Goal: Information Seeking & Learning: Learn about a topic

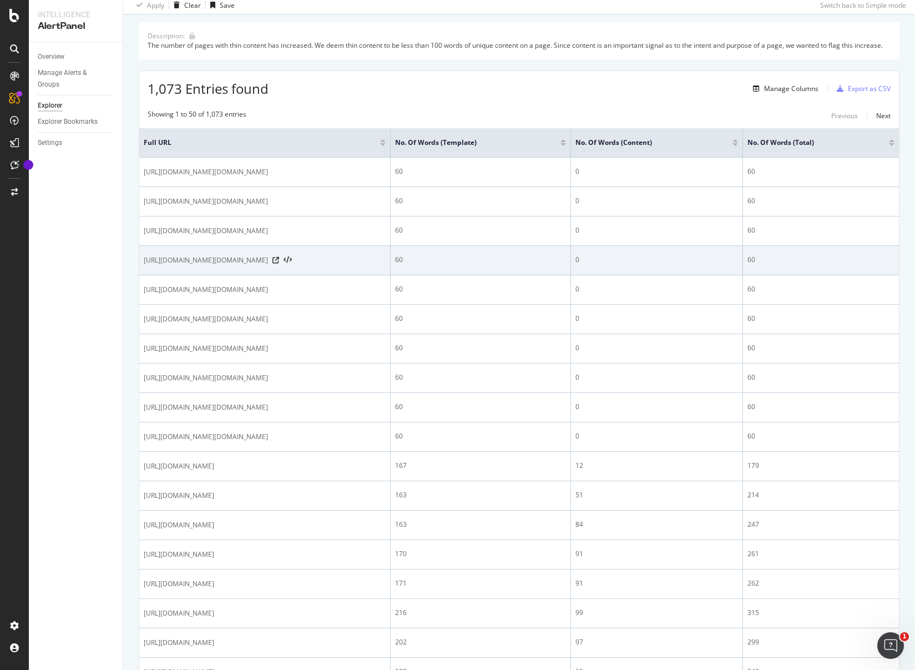
scroll to position [224, 0]
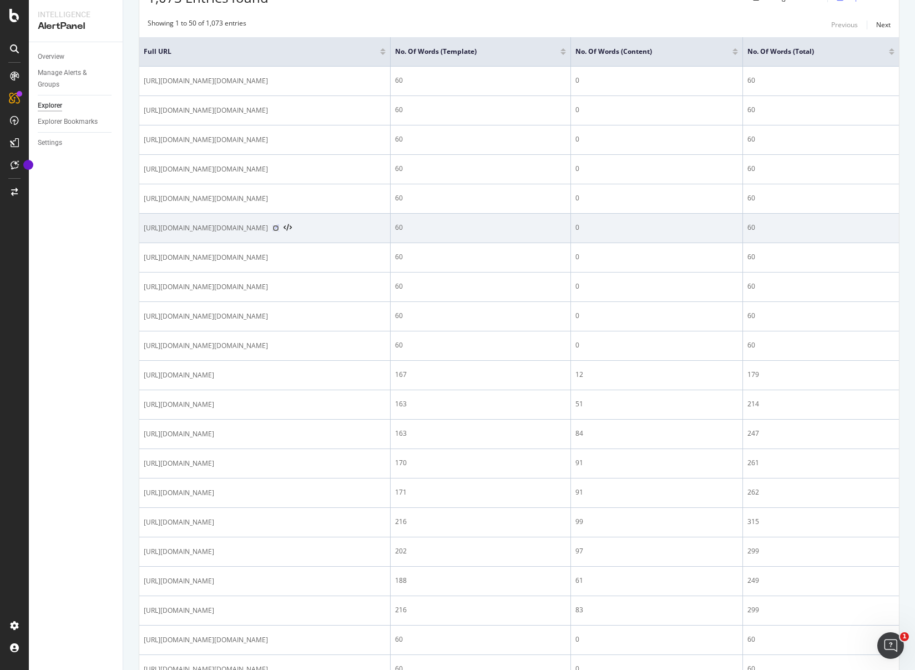
click at [279, 231] on icon at bounding box center [275, 228] width 7 height 7
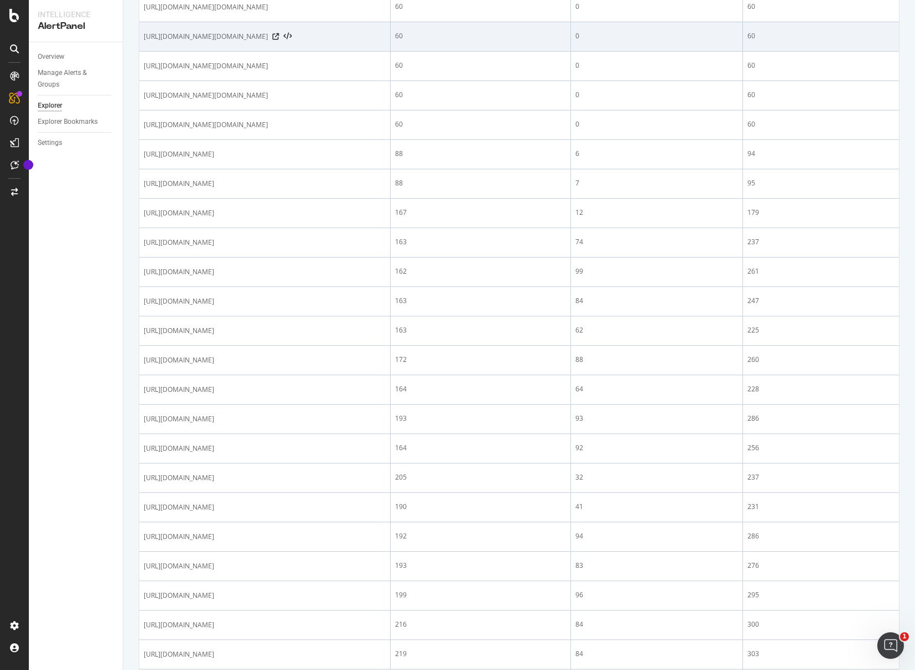
scroll to position [1370, 0]
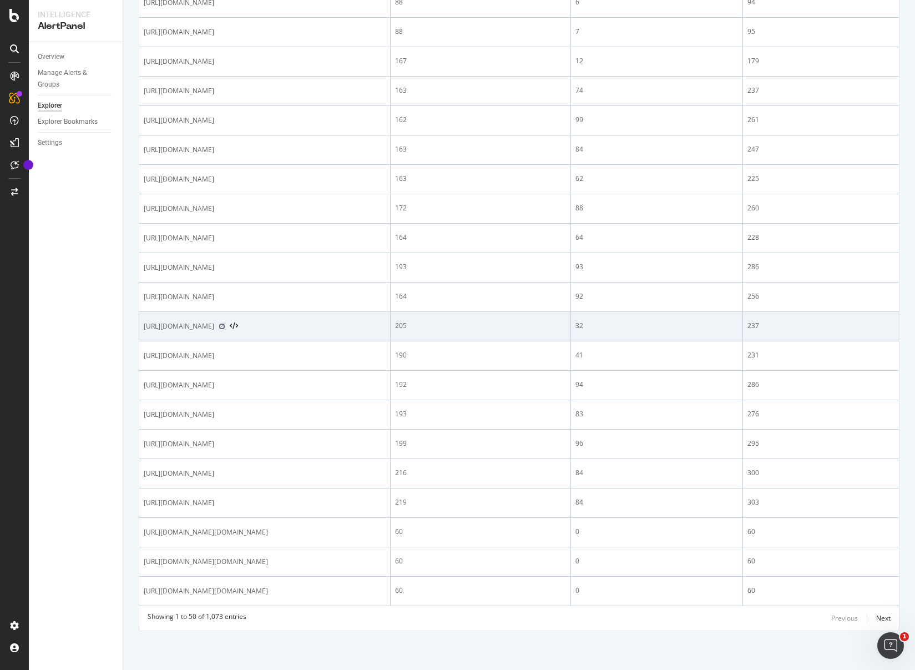
click at [225, 330] on icon at bounding box center [222, 326] width 7 height 7
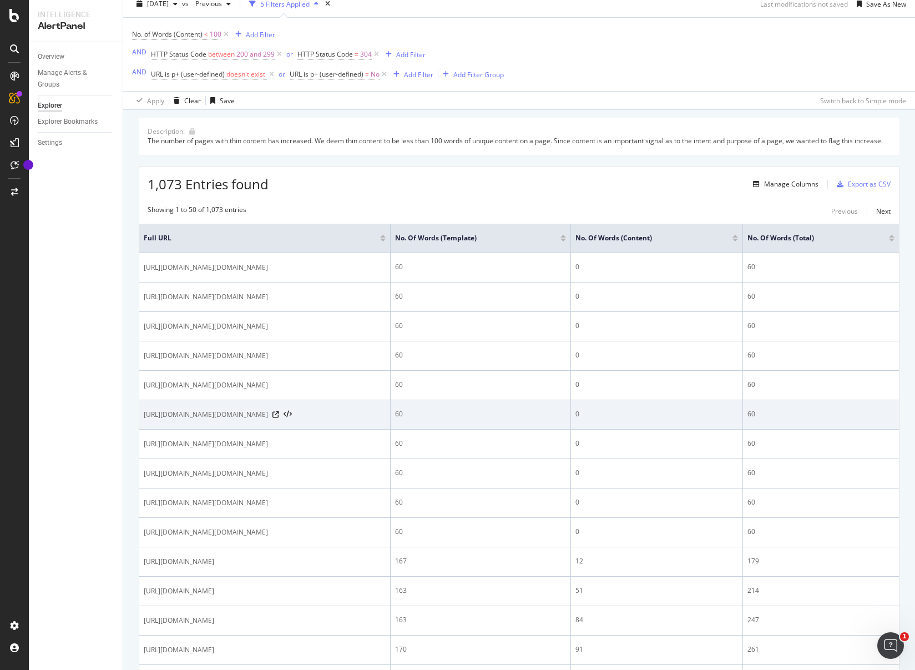
scroll to position [0, 0]
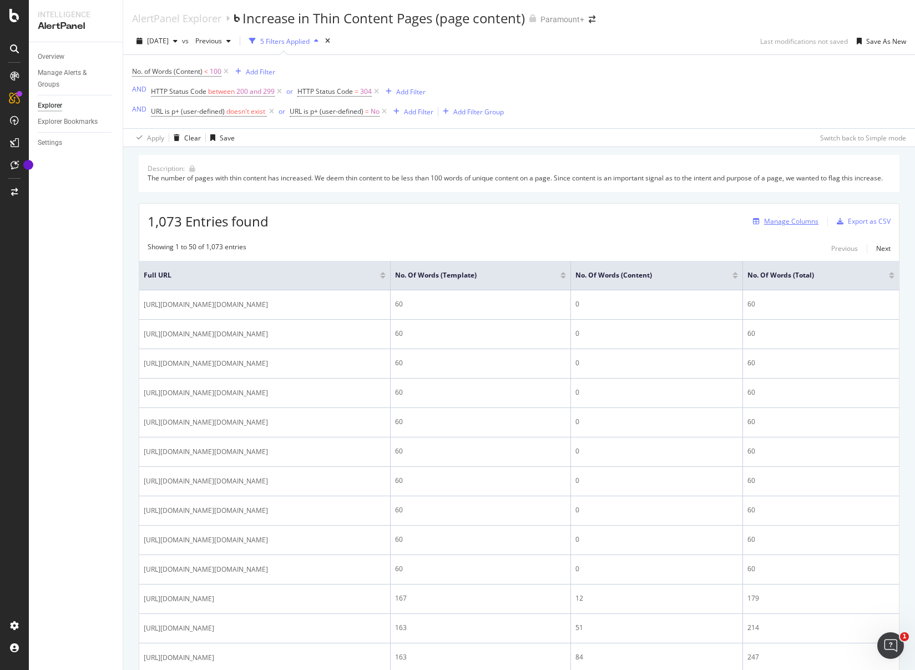
click at [775, 226] on div "Manage Columns" at bounding box center [791, 220] width 54 height 9
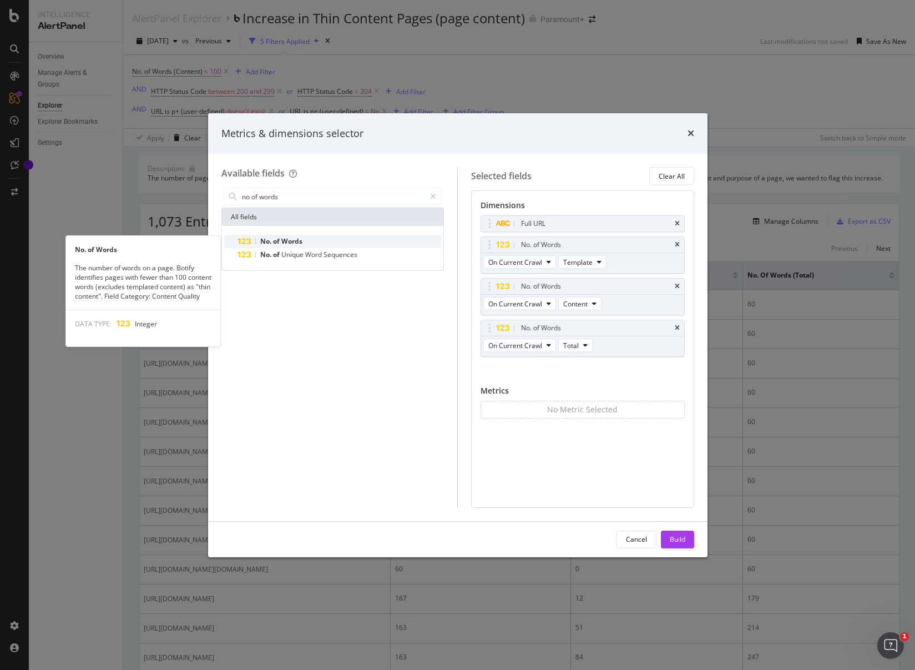
type input "no of words"
click at [370, 239] on div "No. of Words" at bounding box center [340, 241] width 204 height 13
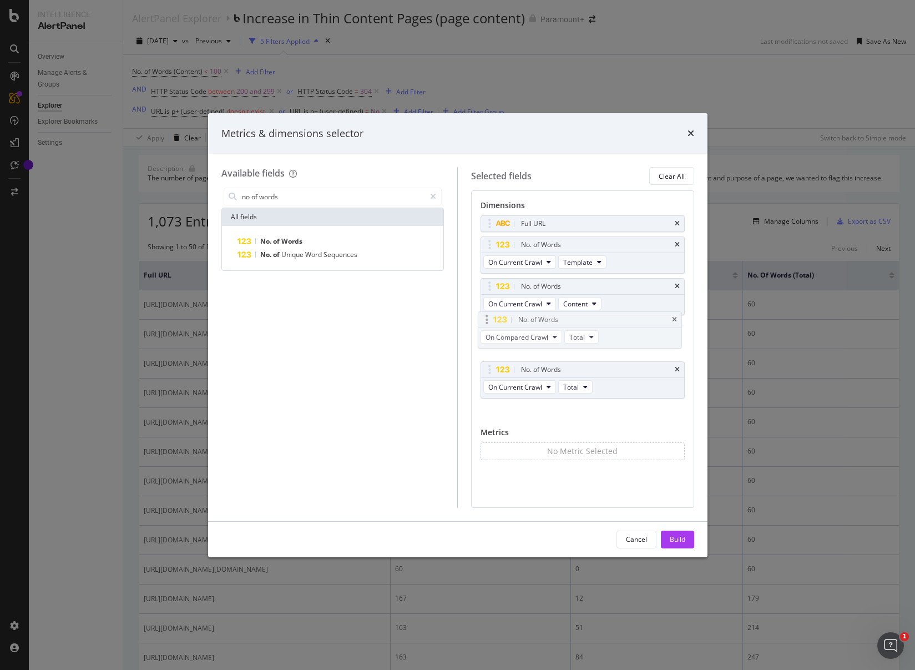
drag, startPoint x: 620, startPoint y: 373, endPoint x: 617, endPoint y: 323, distance: 50.1
click at [618, 323] on body "Intelligence AlertPanel Overview Manage Alerts & Groups Explorer Explorer Bookm…" at bounding box center [457, 335] width 915 height 670
click at [551, 346] on button "On Compared Crawl" at bounding box center [524, 345] width 82 height 13
click at [635, 486] on div "Dimensions Full URL No. of Words On Current Crawl Template No. of Words On Curr…" at bounding box center [582, 348] width 223 height 317
click at [682, 546] on div "Build" at bounding box center [678, 539] width 16 height 17
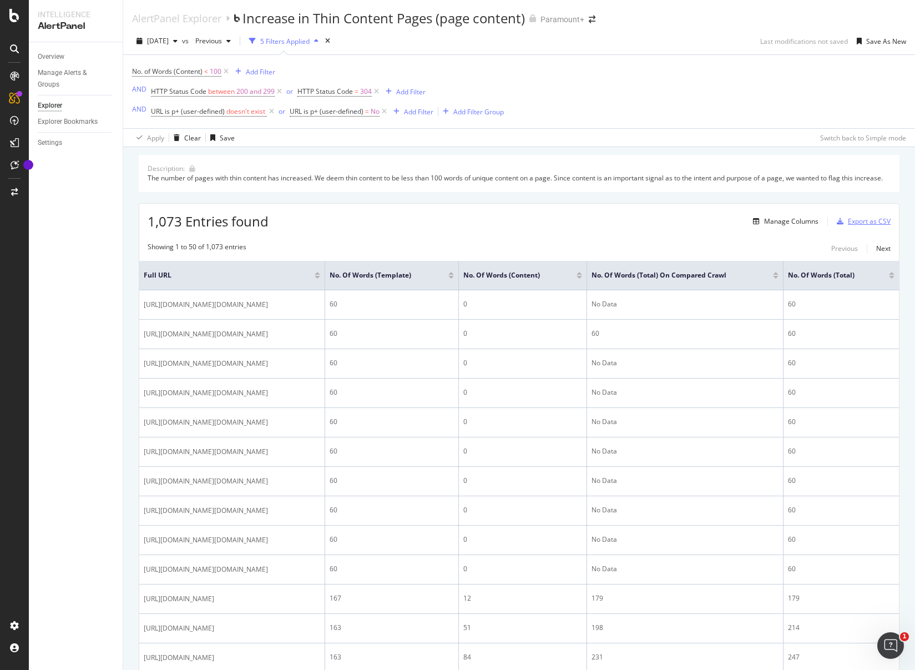
click at [866, 226] on div "Export as CSV" at bounding box center [869, 220] width 43 height 9
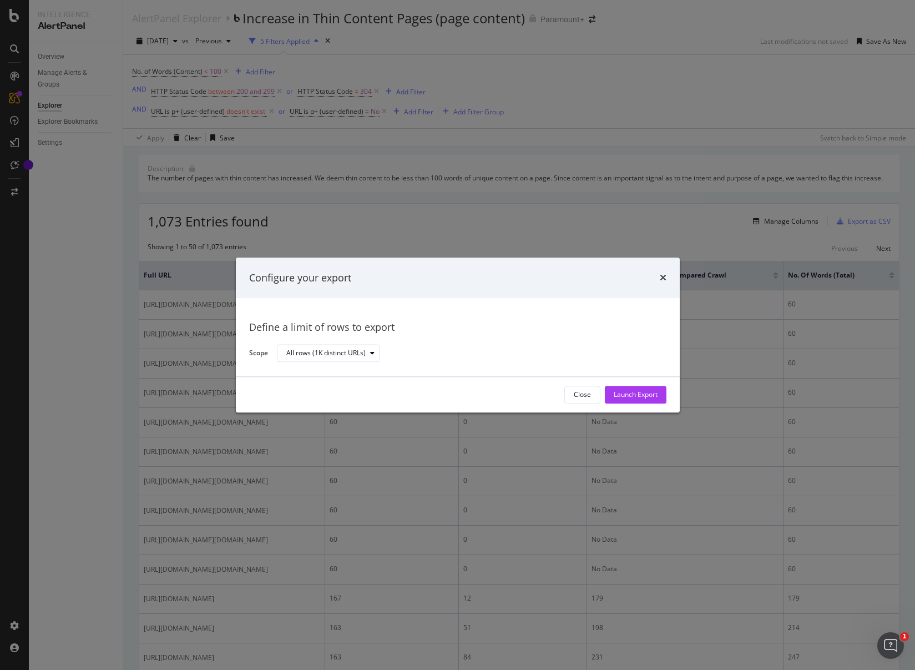
click at [668, 279] on div "Configure your export" at bounding box center [458, 278] width 444 height 41
click at [642, 396] on div "Launch Export" at bounding box center [636, 394] width 44 height 9
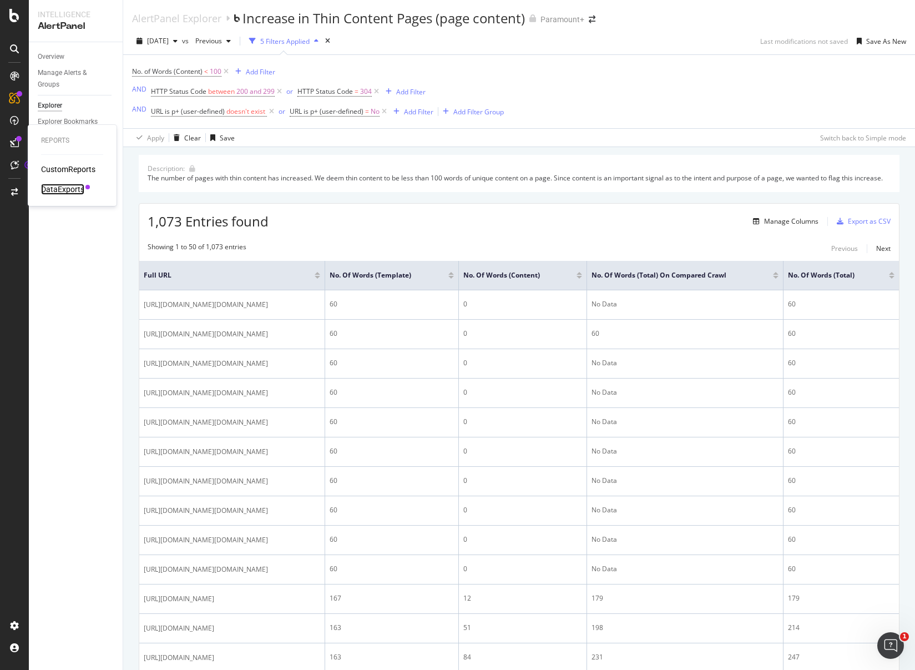
click at [59, 193] on div "DataExports" at bounding box center [62, 189] width 43 height 11
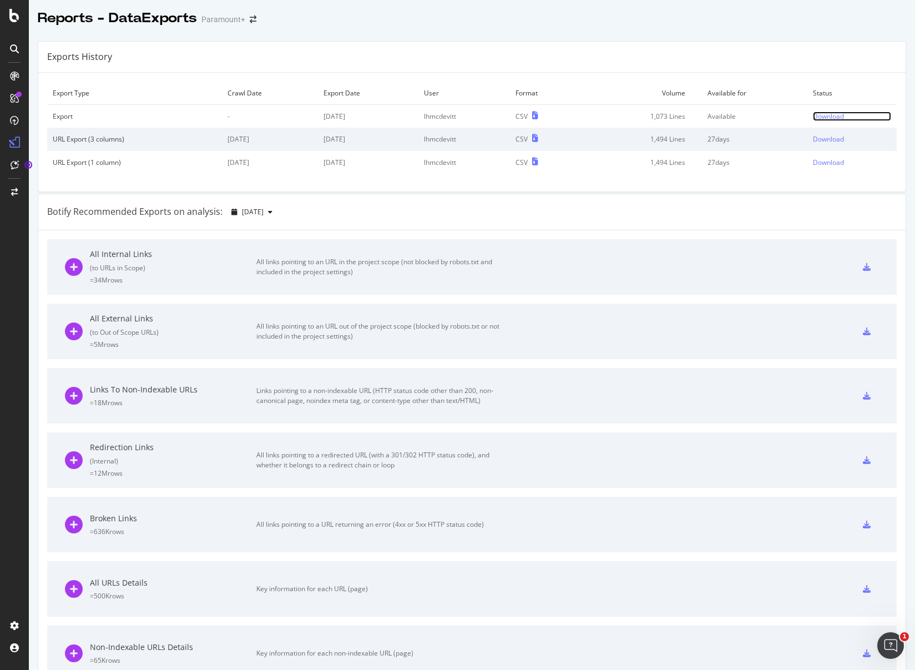
click at [815, 117] on div "Download" at bounding box center [828, 116] width 31 height 9
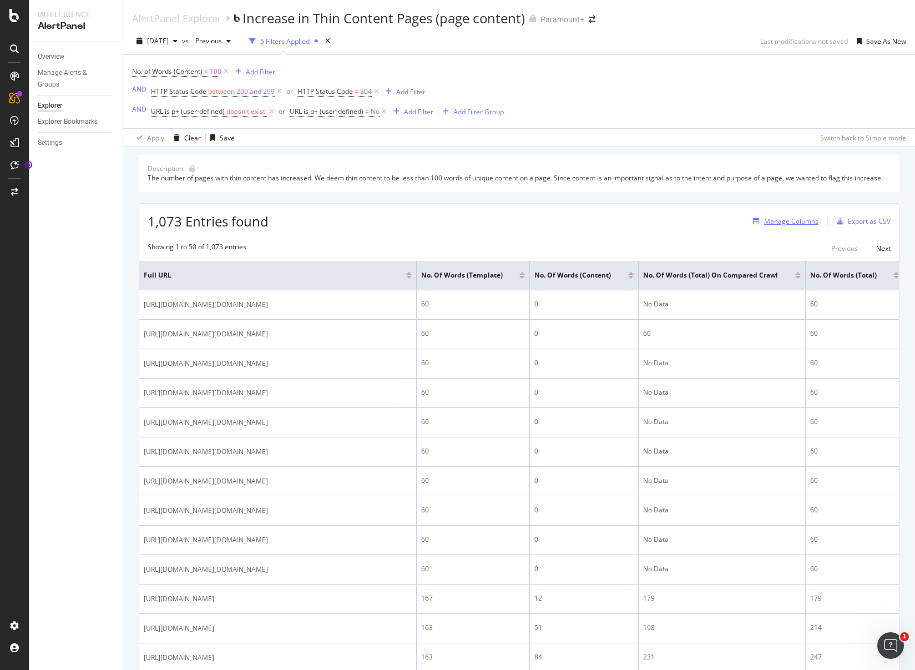
click at [796, 226] on div "Manage Columns" at bounding box center [791, 220] width 54 height 9
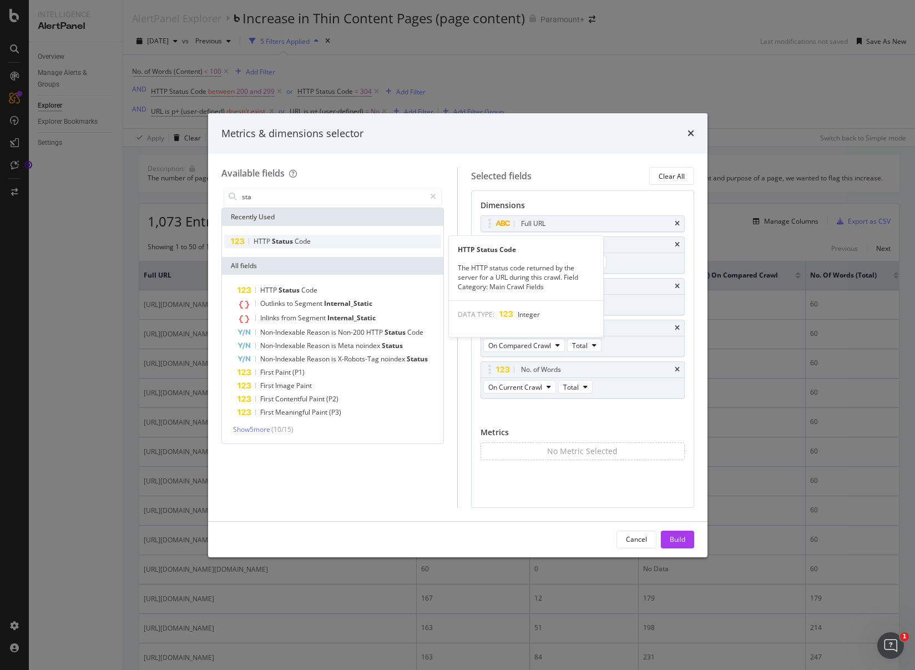
type input "sta"
click at [327, 240] on div "HTTP Status Code" at bounding box center [333, 241] width 218 height 13
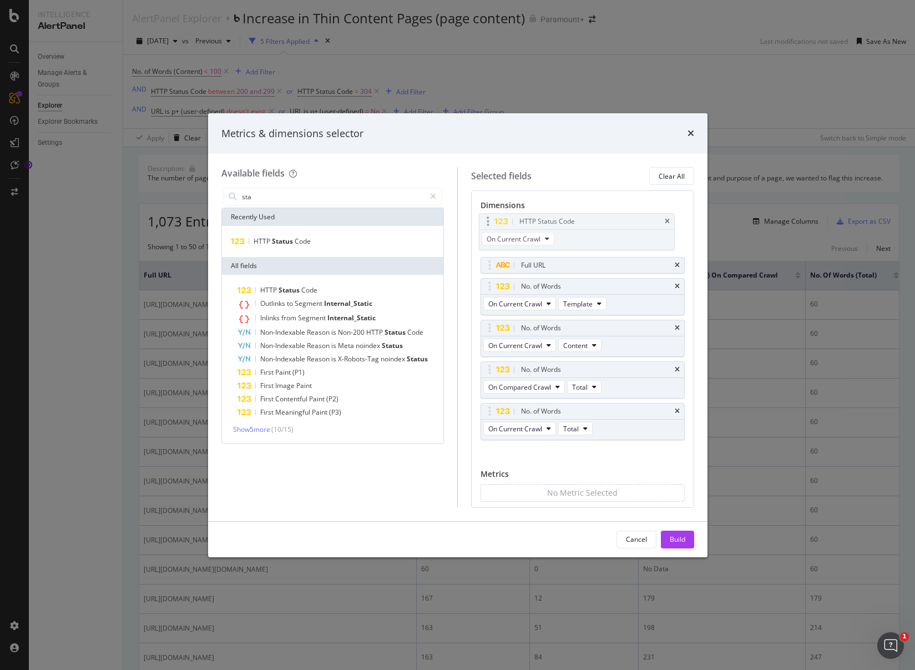
drag, startPoint x: 604, startPoint y: 409, endPoint x: 609, endPoint y: 225, distance: 184.3
click at [602, 219] on body "Intelligence AlertPanel Overview Manage Alerts & Groups Explorer Explorer Bookm…" at bounding box center [457, 335] width 915 height 670
click at [674, 539] on div "Build" at bounding box center [678, 538] width 16 height 9
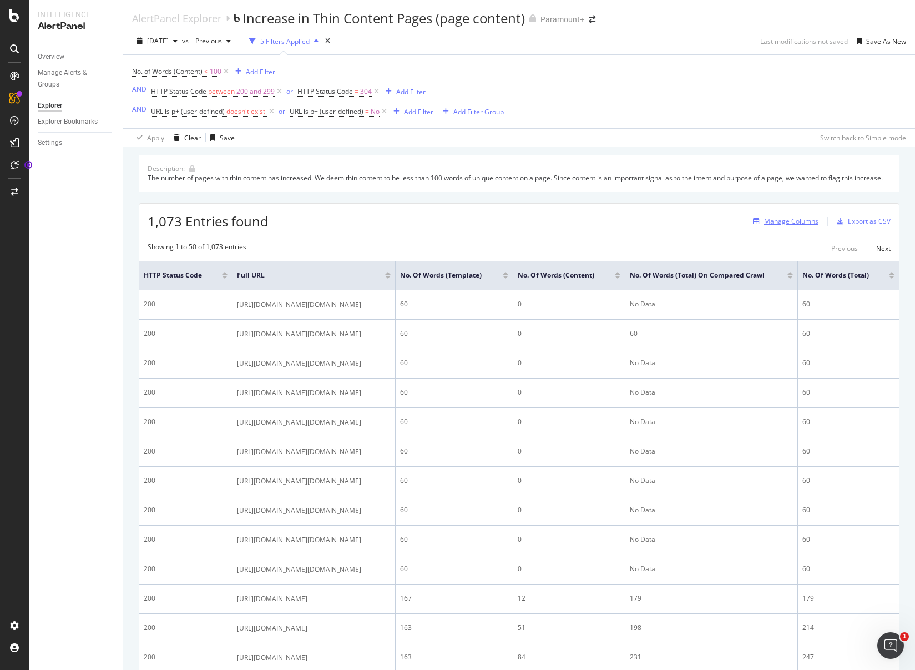
click at [780, 226] on div "Manage Columns" at bounding box center [791, 220] width 54 height 9
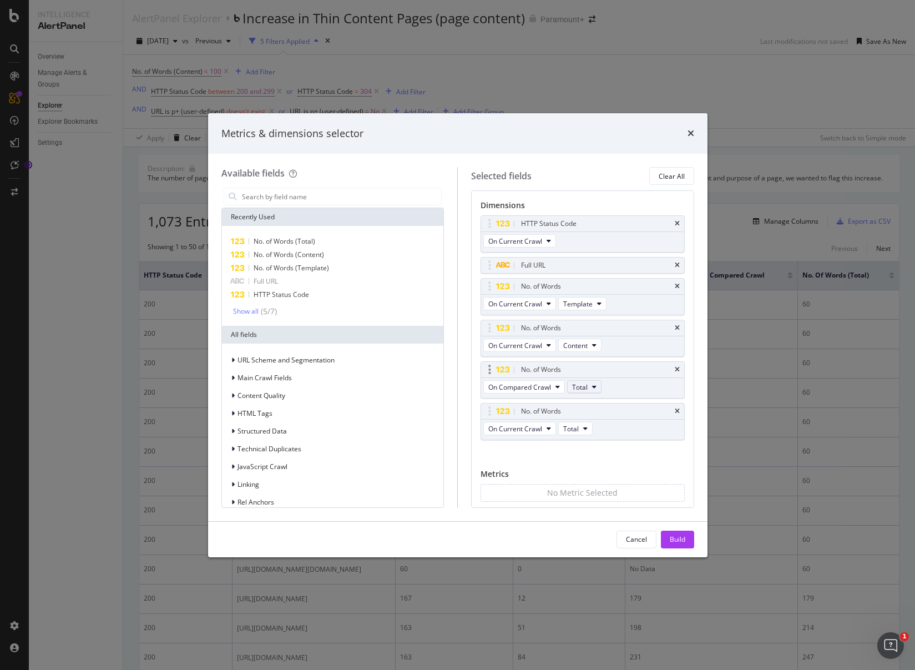
click at [582, 385] on span "Total" at bounding box center [580, 386] width 16 height 9
drag, startPoint x: 590, startPoint y: 452, endPoint x: 608, endPoint y: 450, distance: 17.4
click at [590, 452] on span "Content" at bounding box center [591, 448] width 29 height 10
click at [685, 542] on div "Build" at bounding box center [678, 538] width 16 height 9
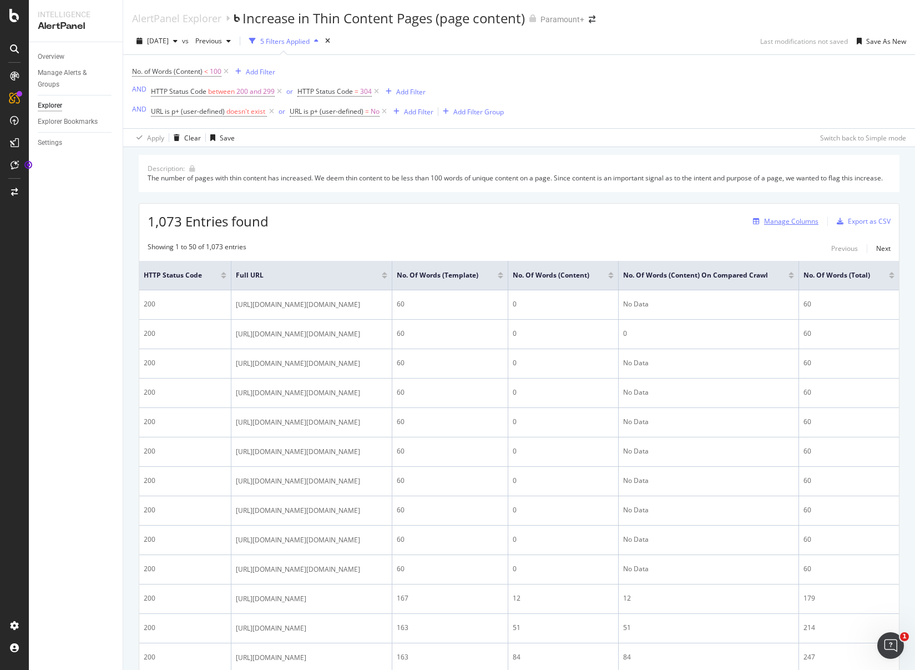
click at [789, 226] on div "Manage Columns" at bounding box center [791, 220] width 54 height 9
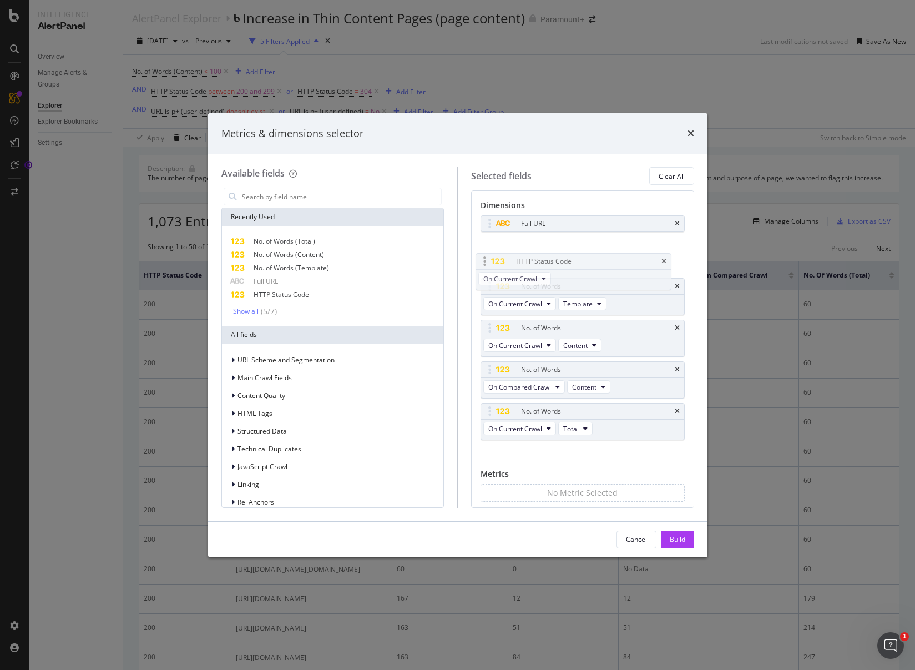
drag, startPoint x: 580, startPoint y: 224, endPoint x: 577, endPoint y: 255, distance: 31.3
click at [575, 253] on body "Intelligence AlertPanel Overview Manage Alerts & Groups Explorer Explorer Bookm…" at bounding box center [457, 335] width 915 height 670
click at [684, 534] on div "Build" at bounding box center [678, 538] width 16 height 9
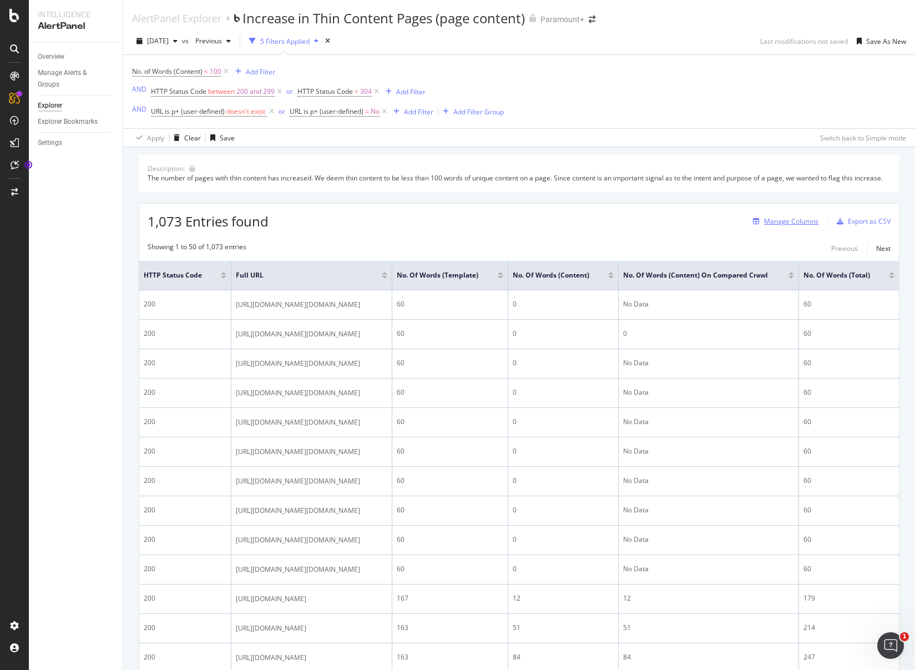
click at [798, 226] on div "Manage Columns" at bounding box center [791, 220] width 54 height 9
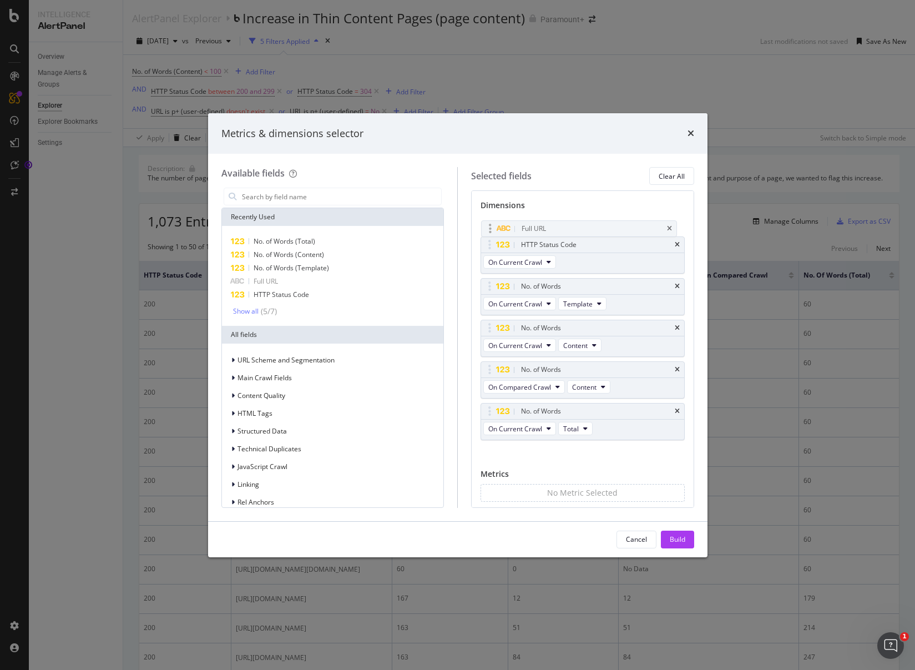
drag, startPoint x: 590, startPoint y: 263, endPoint x: 590, endPoint y: 225, distance: 38.3
click at [590, 225] on body "Intelligence AlertPanel Overview Manage Alerts & Groups Explorer Explorer Bookm…" at bounding box center [457, 335] width 915 height 670
drag, startPoint x: 675, startPoint y: 538, endPoint x: 680, endPoint y: 533, distance: 7.1
click at [675, 538] on div "Build" at bounding box center [678, 538] width 16 height 9
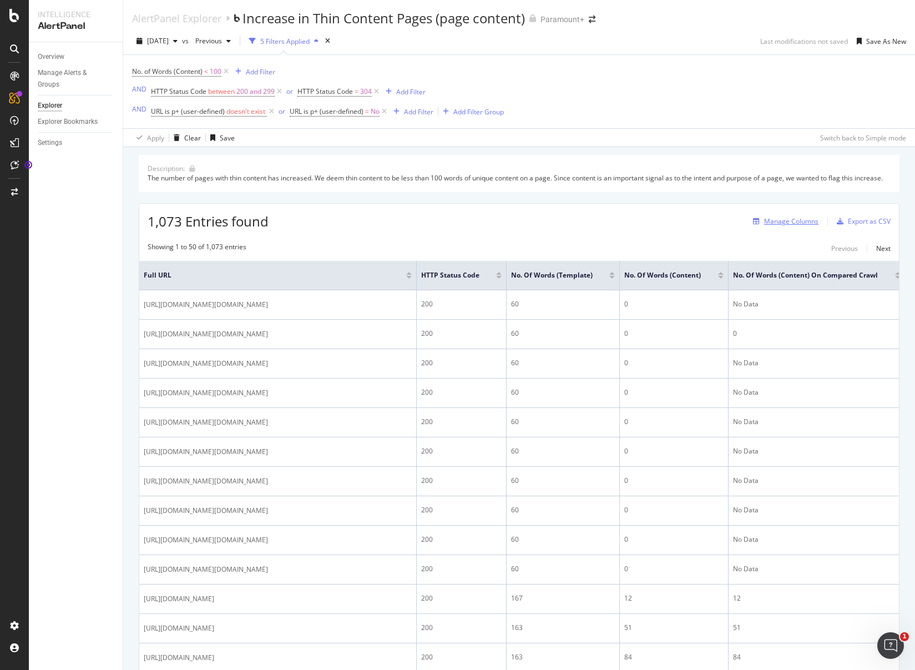
click at [783, 226] on div "Manage Columns" at bounding box center [791, 220] width 54 height 9
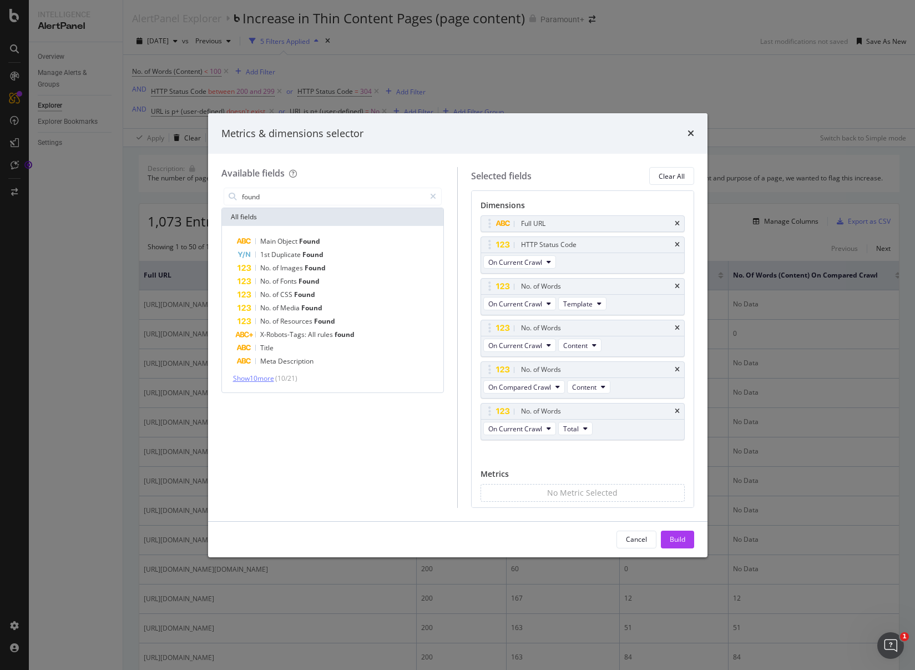
click at [269, 378] on span "Show 10 more" at bounding box center [253, 378] width 41 height 9
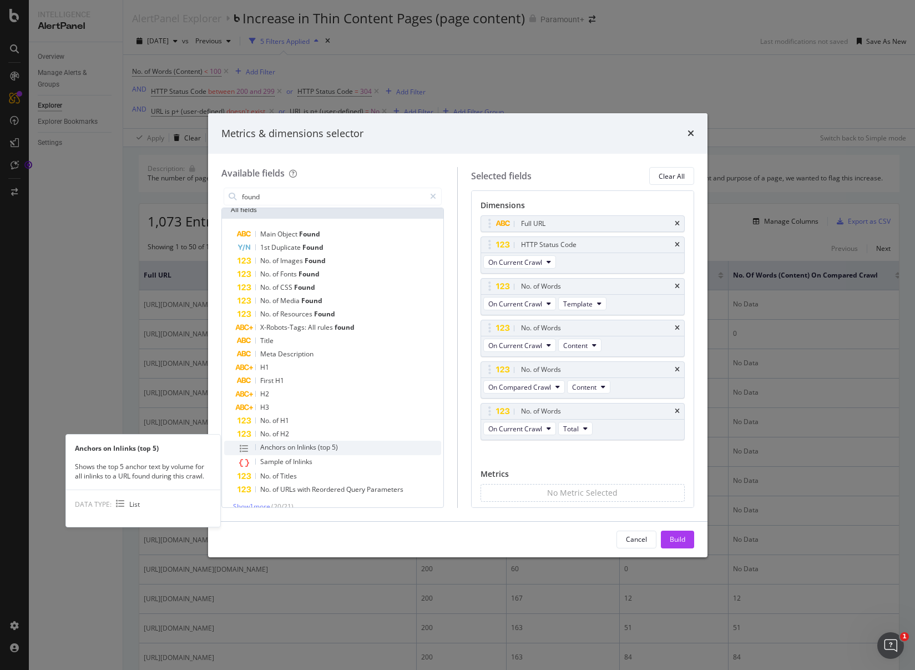
scroll to position [21, 0]
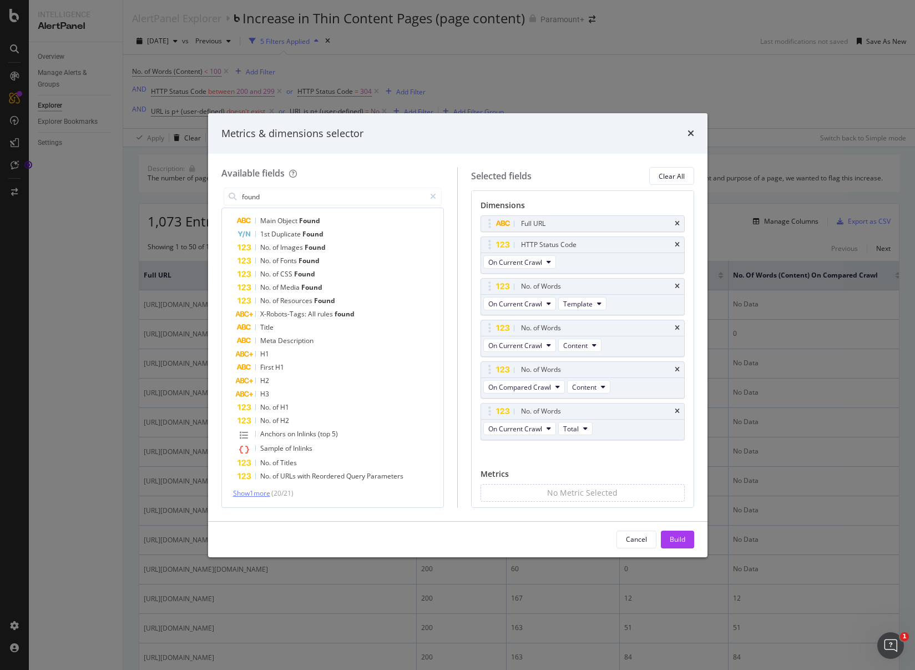
click at [270, 496] on span "Show 1 more" at bounding box center [251, 492] width 37 height 9
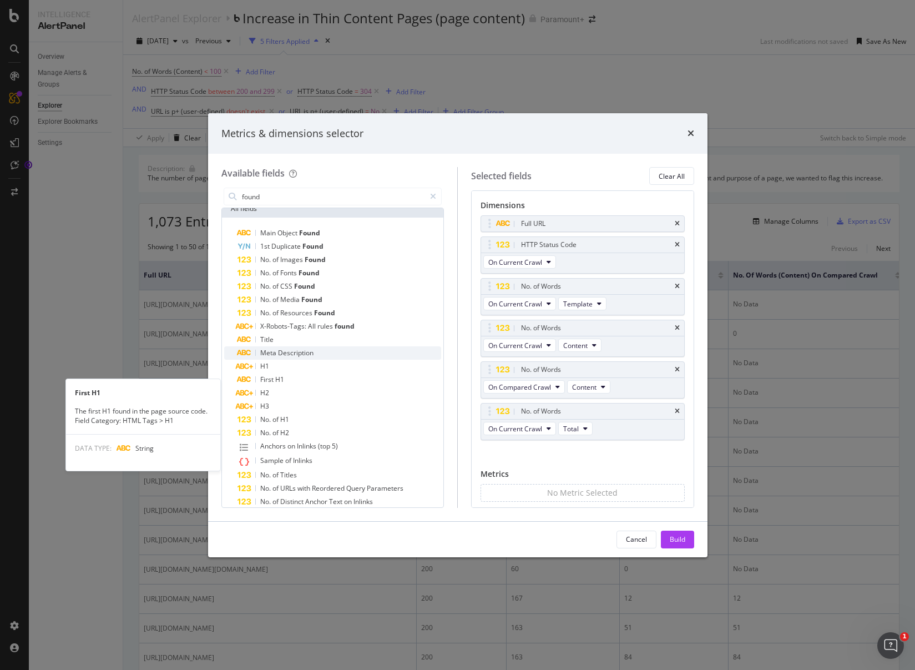
scroll to position [0, 0]
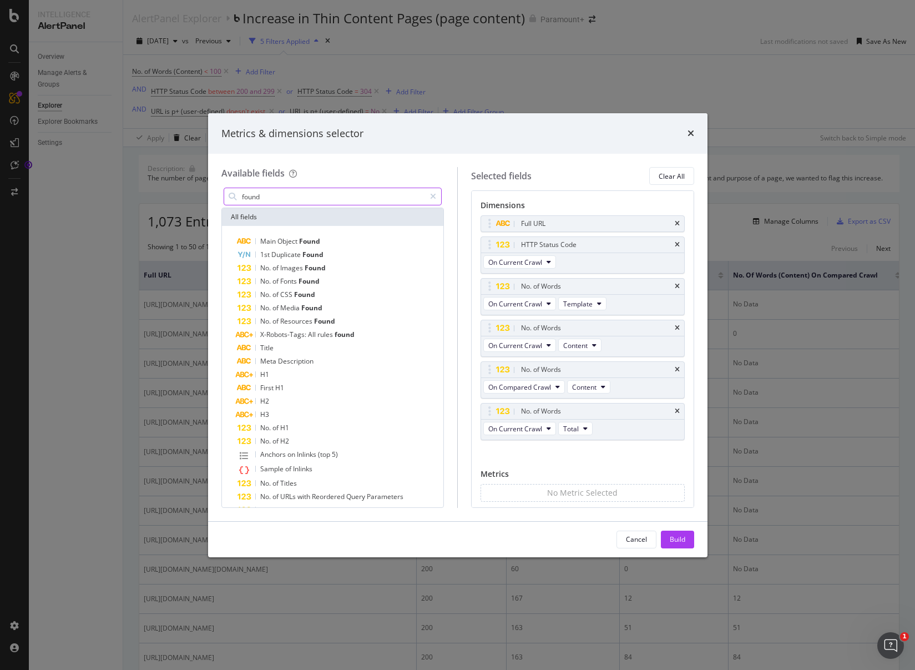
click at [254, 198] on input "found" at bounding box center [333, 196] width 185 height 17
click at [261, 199] on input "found" at bounding box center [333, 196] width 185 height 17
type input "f"
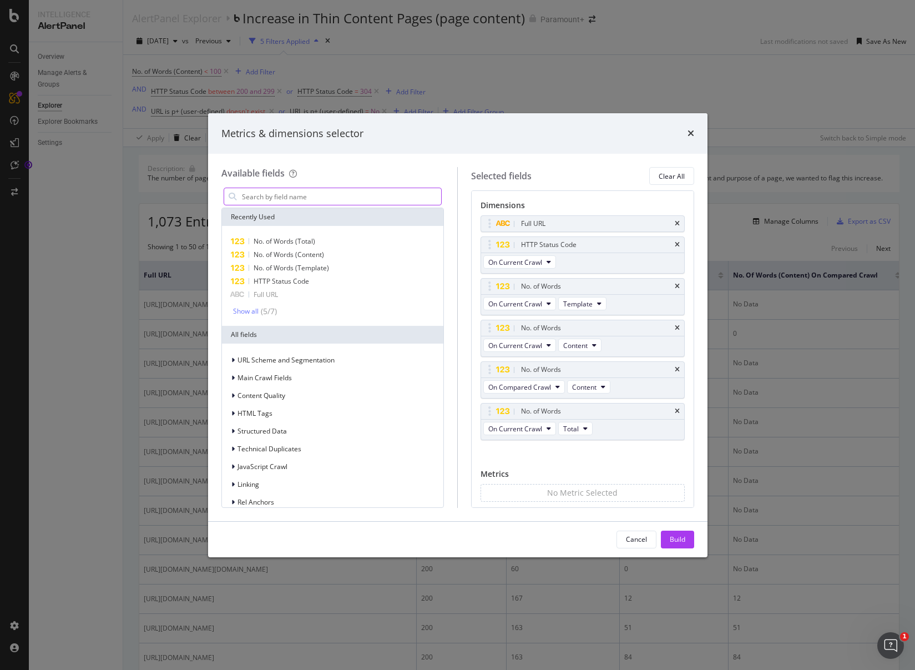
type input "r"
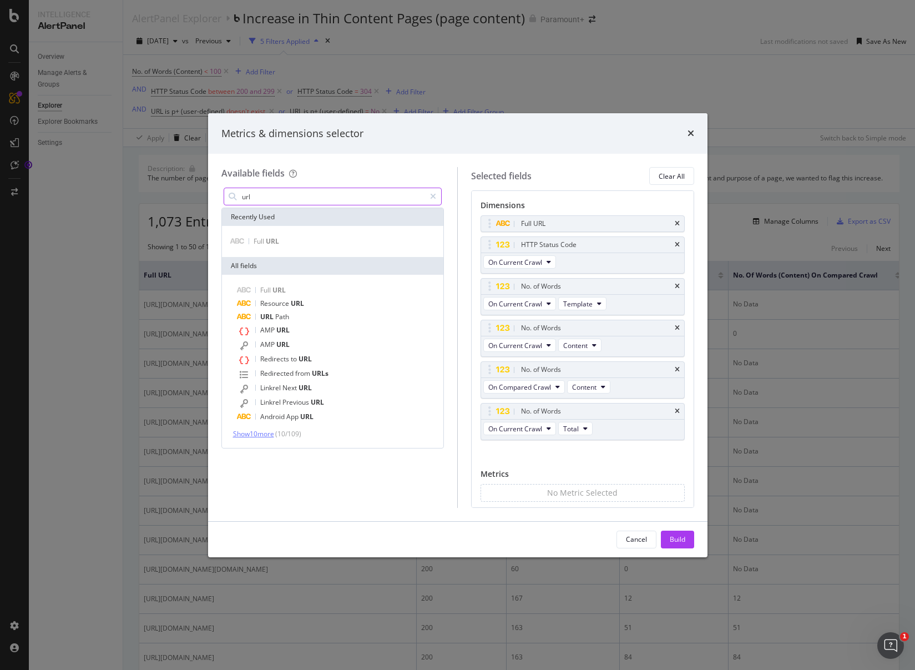
type input "url"
click at [262, 432] on span "Show 10 more" at bounding box center [253, 433] width 41 height 9
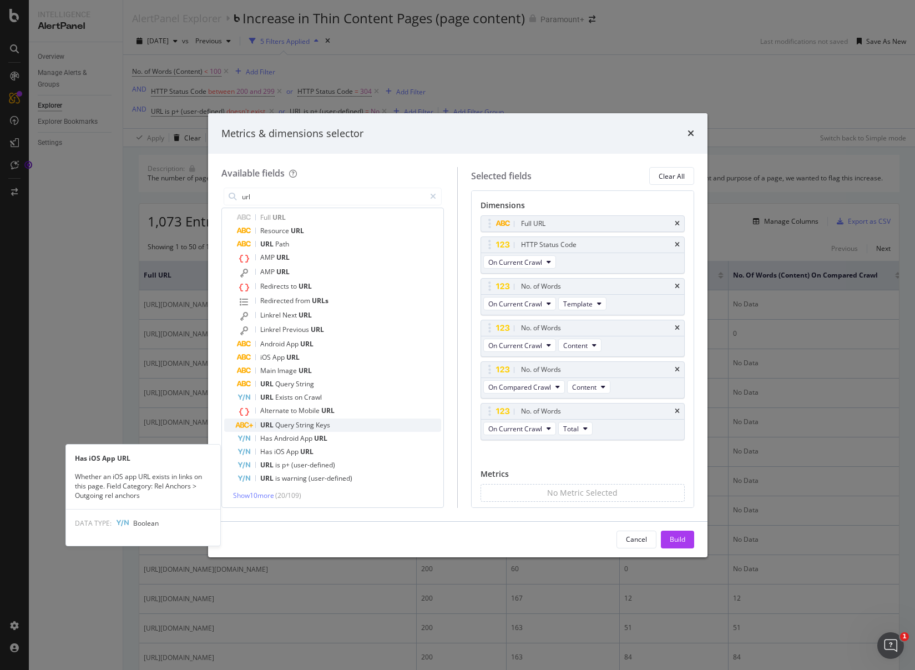
scroll to position [75, 0]
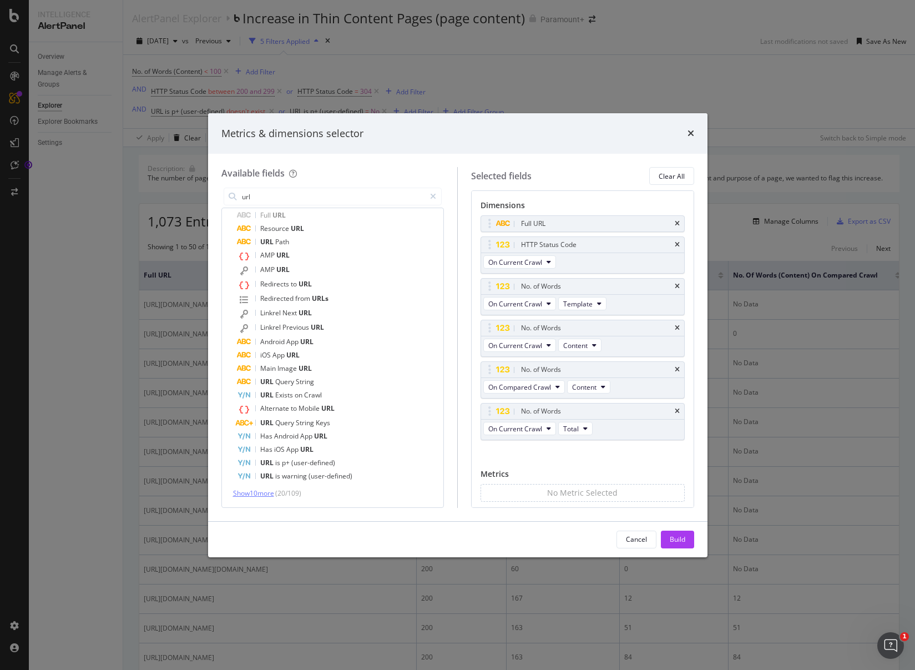
click at [260, 492] on span "Show 10 more" at bounding box center [253, 492] width 41 height 9
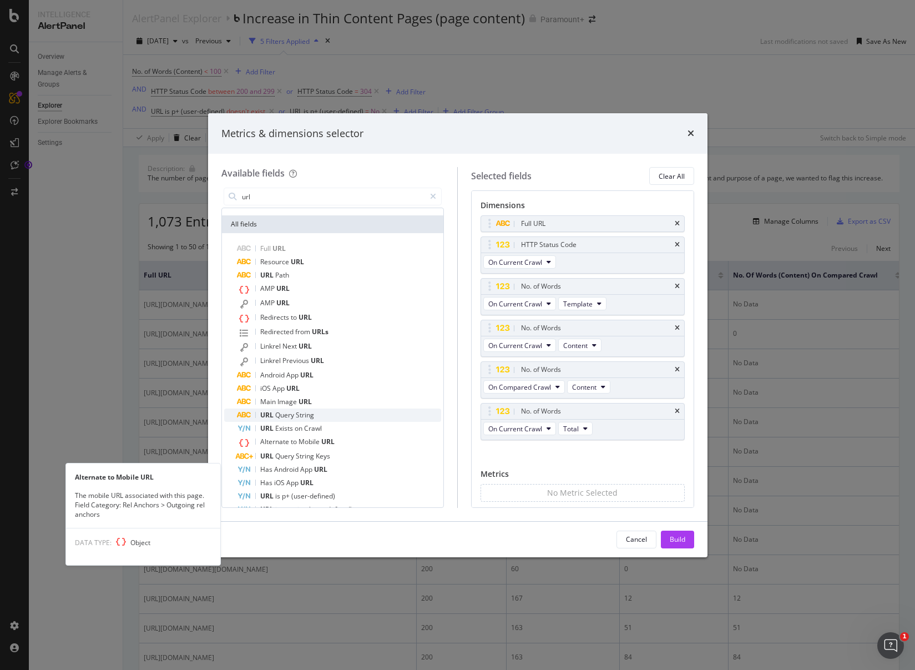
scroll to position [0, 0]
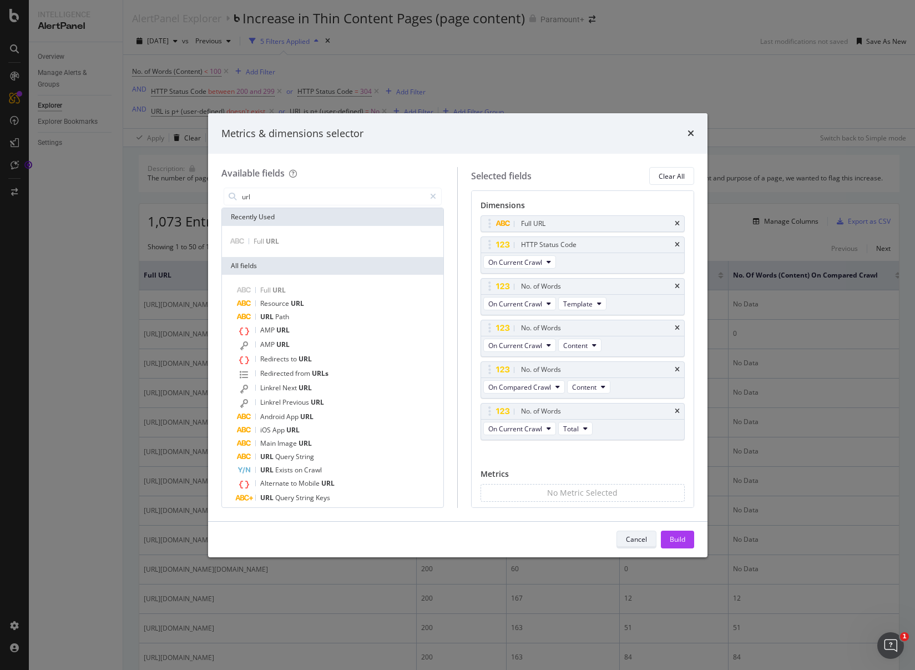
click at [640, 543] on div "Cancel" at bounding box center [636, 538] width 21 height 9
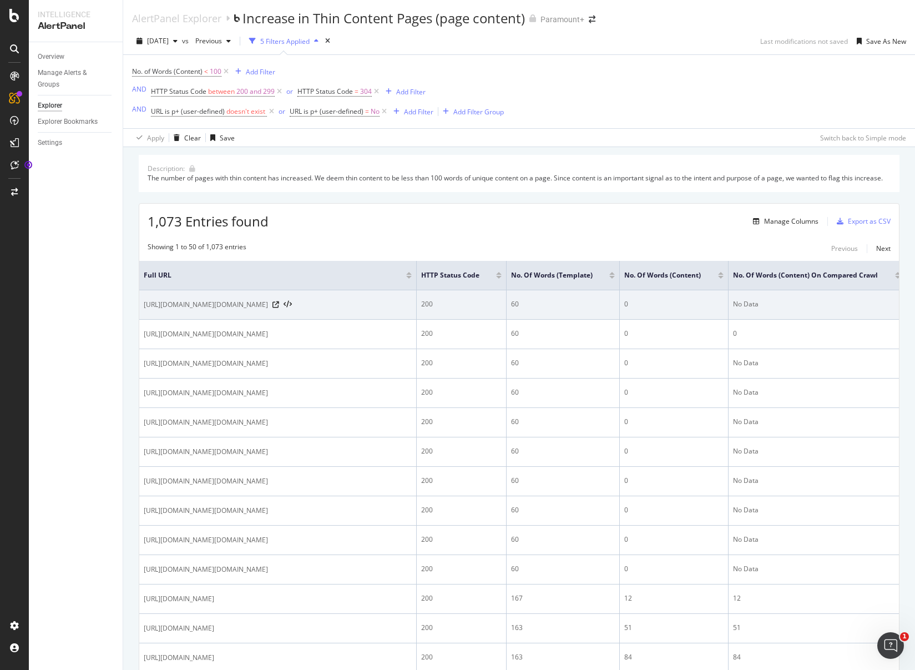
click at [268, 310] on span "https://link.us.paramountplus.com/a/key_live_gaBuUGxbvNDbATGkWLwbnbijqCarctmk/?…" at bounding box center [206, 304] width 124 height 11
drag, startPoint x: 325, startPoint y: 334, endPoint x: 140, endPoint y: 316, distance: 186.2
click at [139, 316] on td "https://link.us.paramountplus.com/a/key_live_gaBuUGxbvNDbATGkWLwbnbijqCarctmk/?…" at bounding box center [277, 304] width 277 height 29
copy span "https://link.us.paramountplus.com/a/key_live_gaBuUGxbvNDbATGkWLwbnbijqCarctmk/?…"
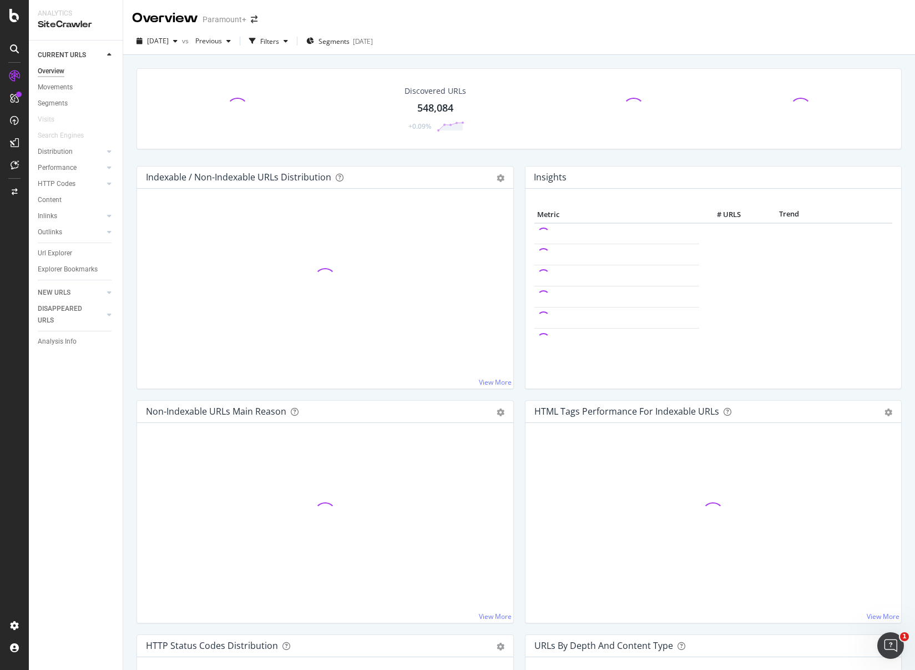
click at [51, 250] on div "Url Explorer" at bounding box center [55, 254] width 34 height 12
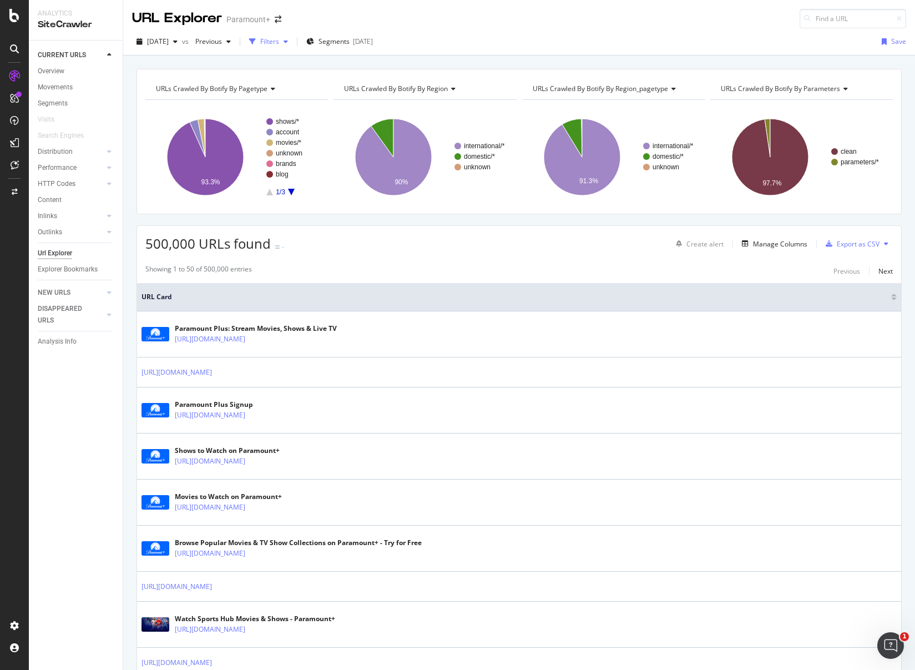
click at [279, 38] on div "Filters" at bounding box center [269, 41] width 19 height 9
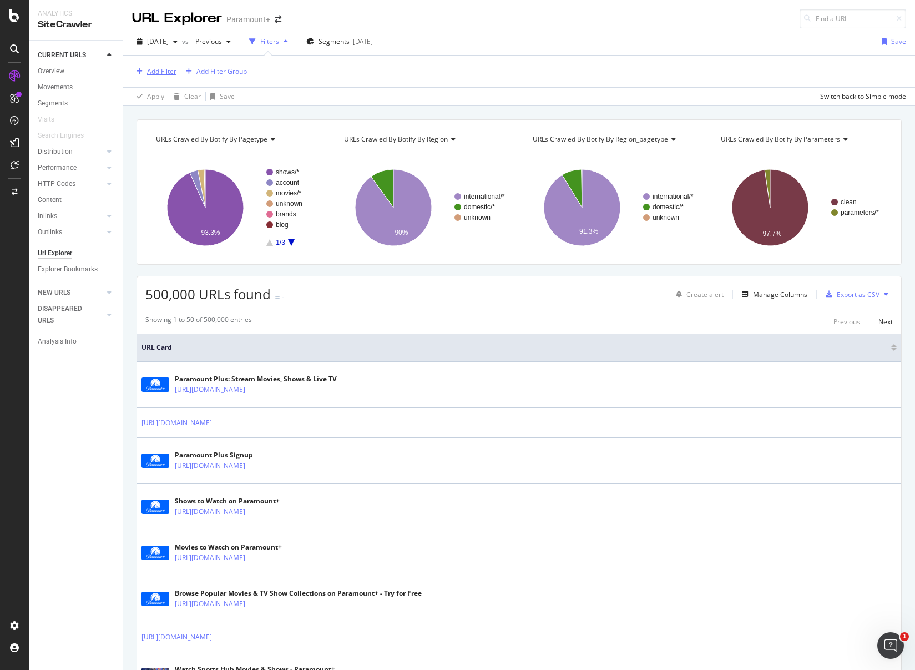
click at [164, 73] on div "Add Filter" at bounding box center [161, 71] width 29 height 9
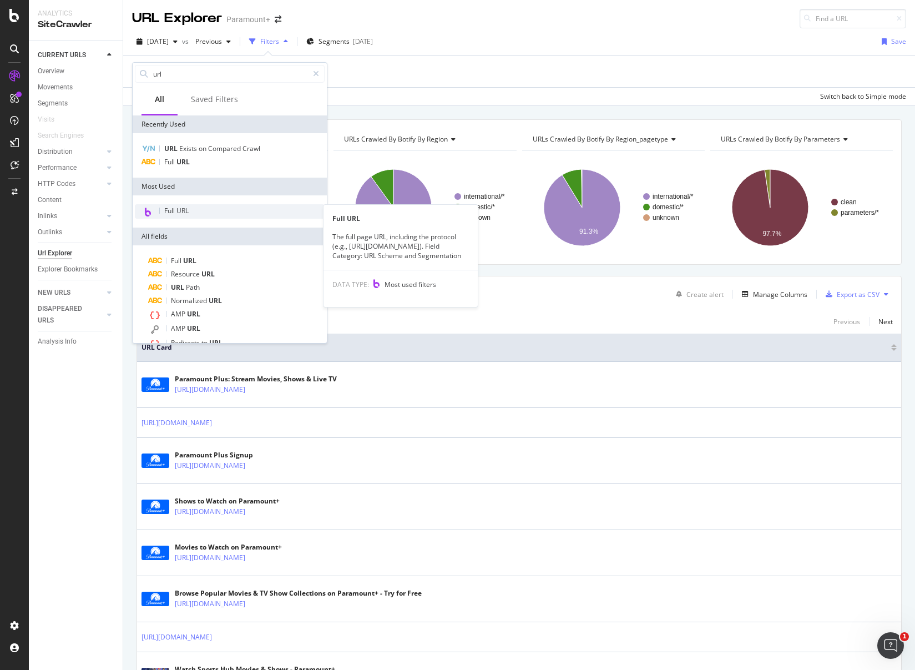
type input "url"
click at [170, 209] on span "Full URL" at bounding box center [176, 210] width 24 height 9
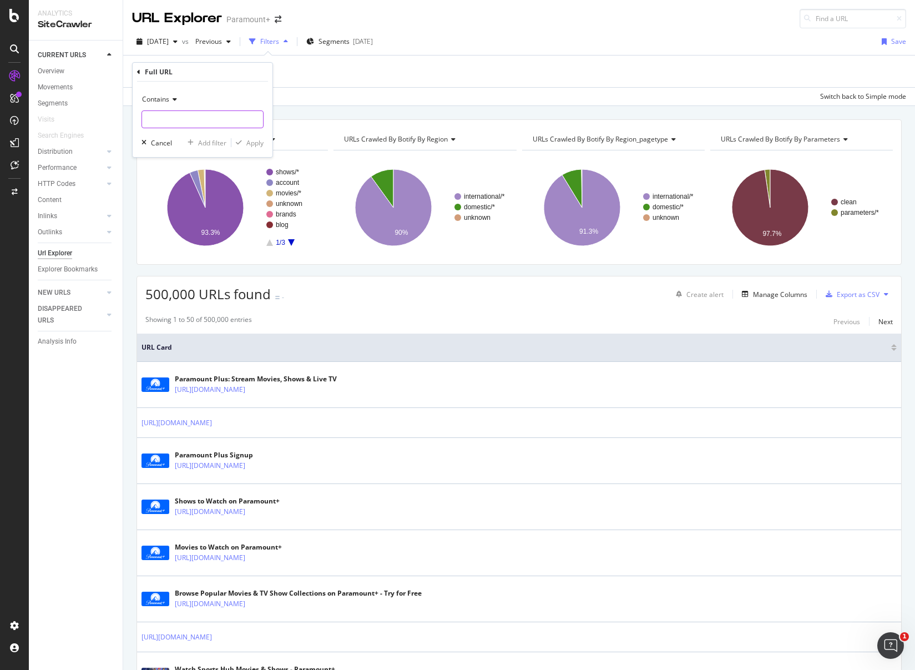
click at [168, 120] on input "text" at bounding box center [202, 119] width 121 height 18
type input "link.us.paramountplus.com"
click at [255, 144] on div "Apply" at bounding box center [254, 142] width 17 height 9
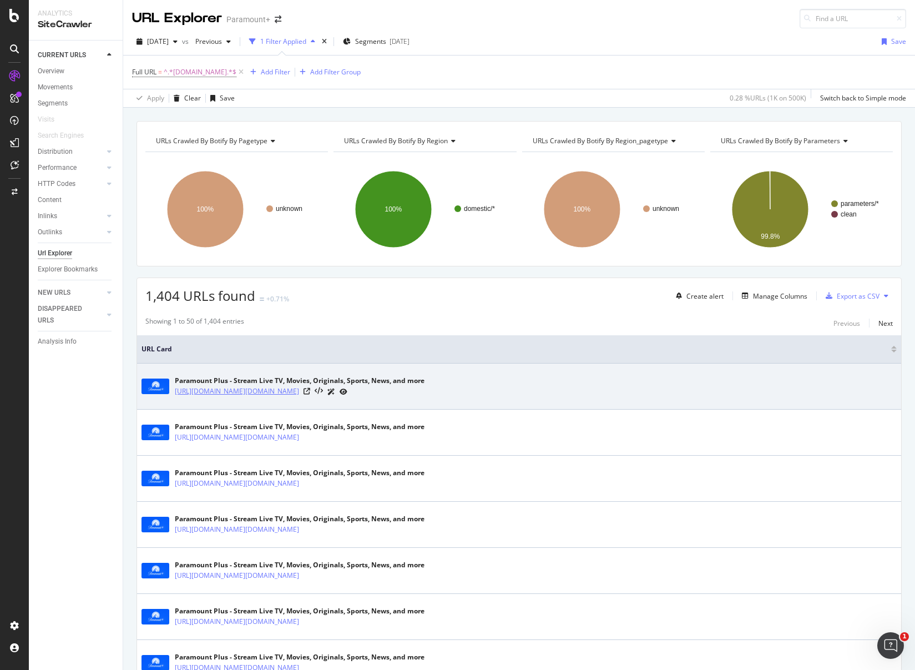
click at [251, 390] on link "https://link.us.paramountplus.com/a/key_live_gaBuUGxbvNDbATGkWLwbnbijqCarctmk/?…" at bounding box center [237, 391] width 124 height 11
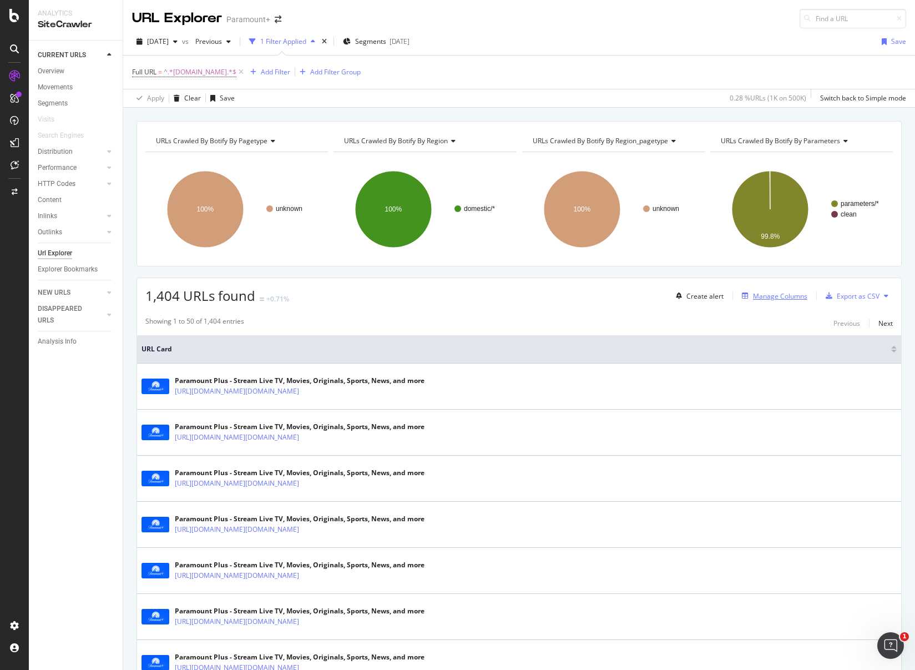
click at [784, 295] on div "Manage Columns" at bounding box center [780, 295] width 54 height 9
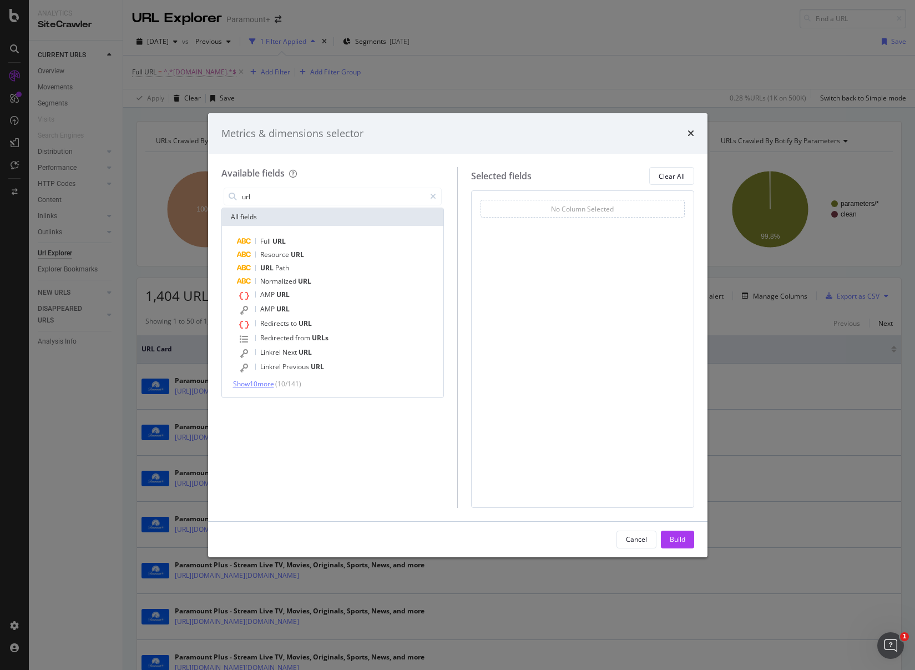
click at [269, 386] on span "Show 10 more" at bounding box center [253, 383] width 41 height 9
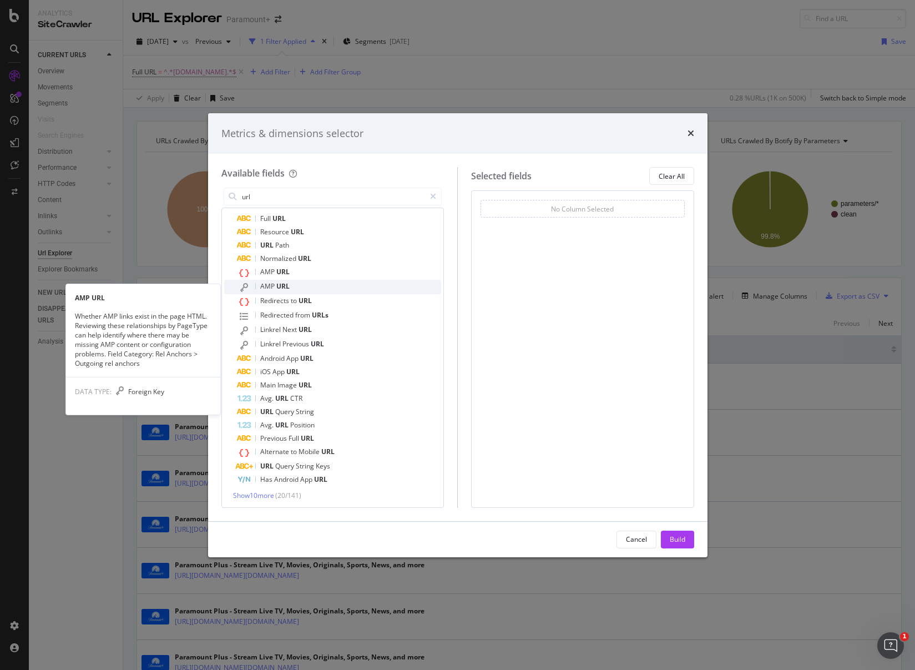
scroll to position [24, 0]
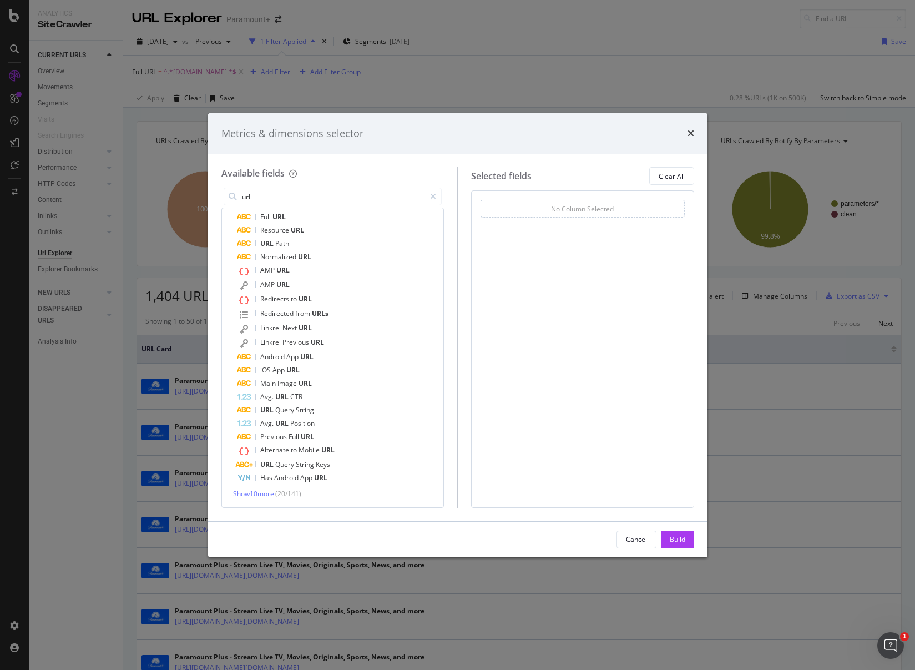
click at [249, 496] on span "Show 10 more" at bounding box center [253, 493] width 41 height 9
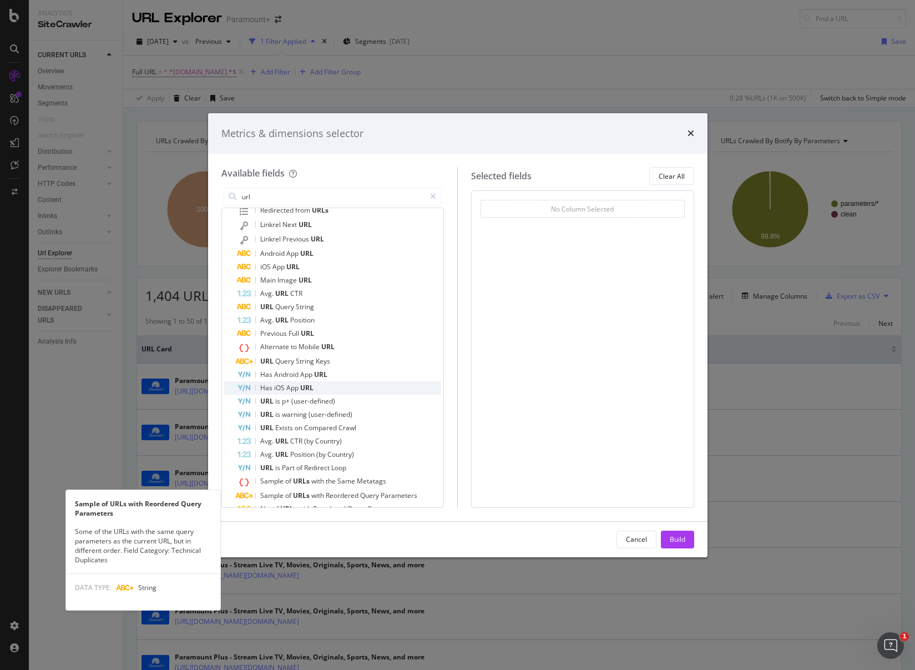
scroll to position [0, 0]
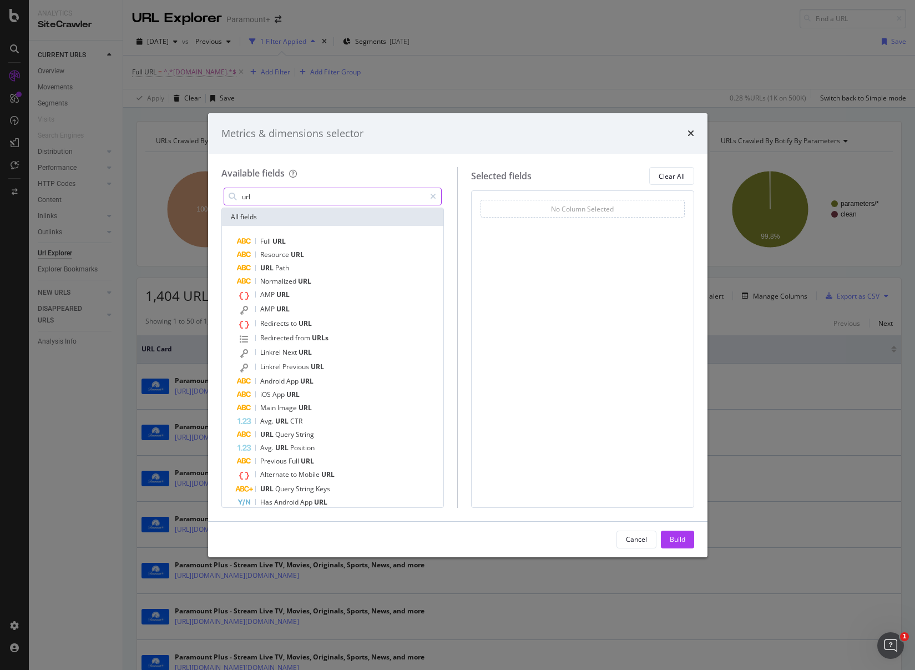
click at [276, 198] on input "url" at bounding box center [333, 196] width 185 height 17
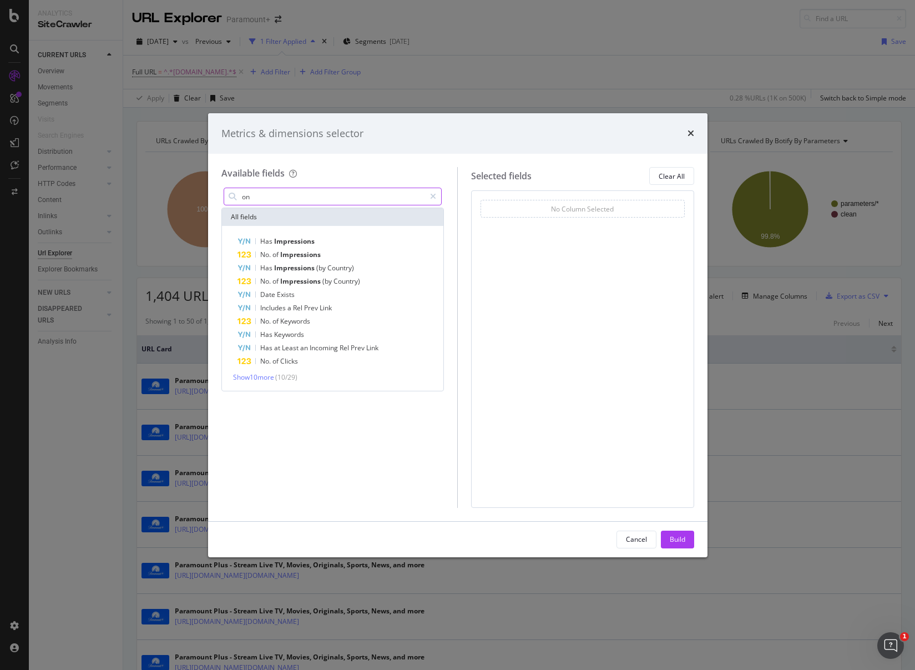
type input "o"
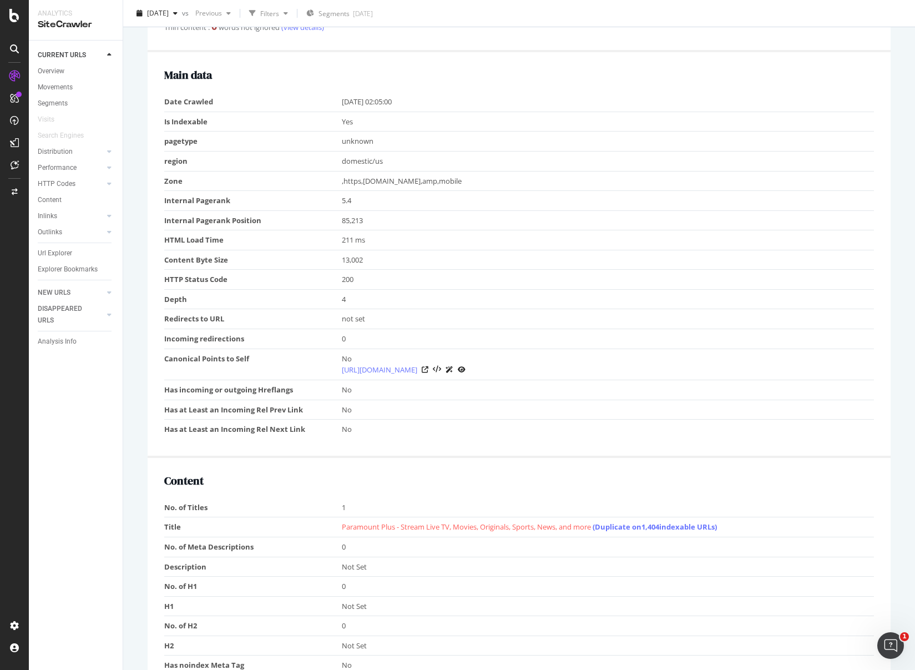
scroll to position [465, 0]
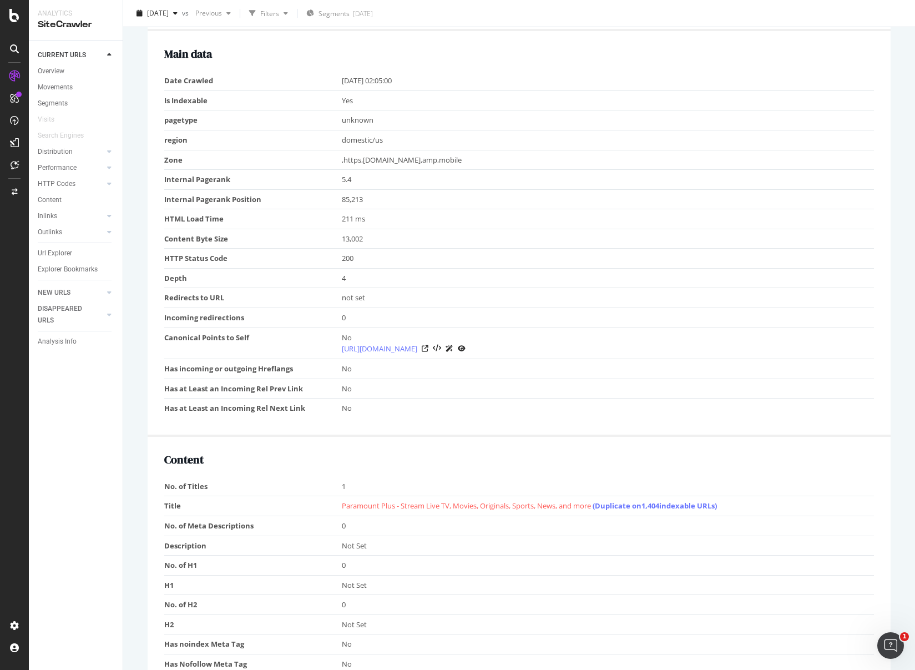
click at [138, 176] on div "https://link.us.paramountplus.com/a/key_live_gaBuUGxbvNDbATGkWLwbnbijqCarctmk/?…" at bounding box center [519, 534] width 765 height 1783
click at [148, 173] on div "Main data Date Crawled 2025-09-15 02:05:00 Is Indexable Yes pagetype unknown re…" at bounding box center [519, 234] width 743 height 406
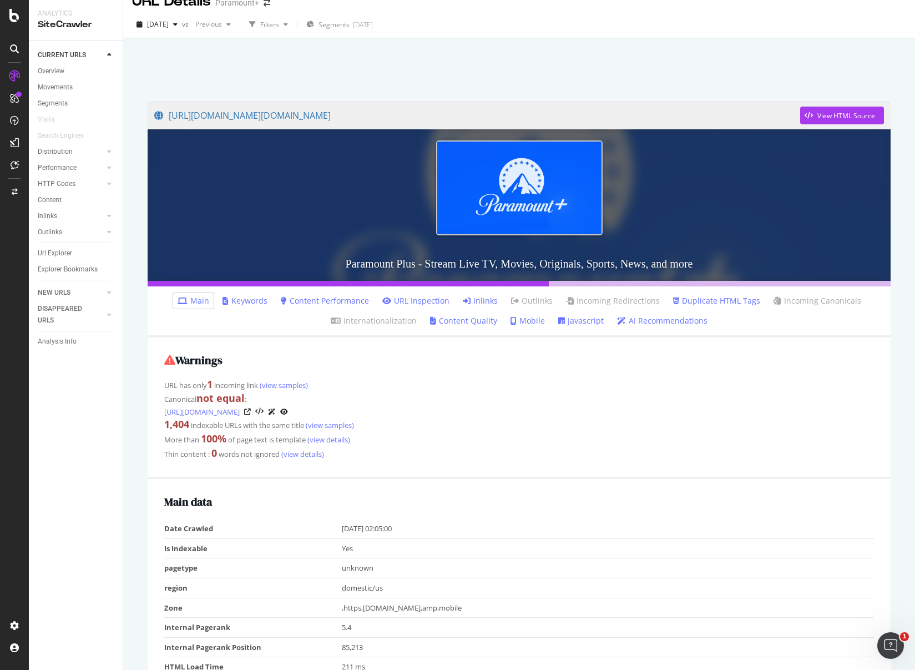
scroll to position [0, 0]
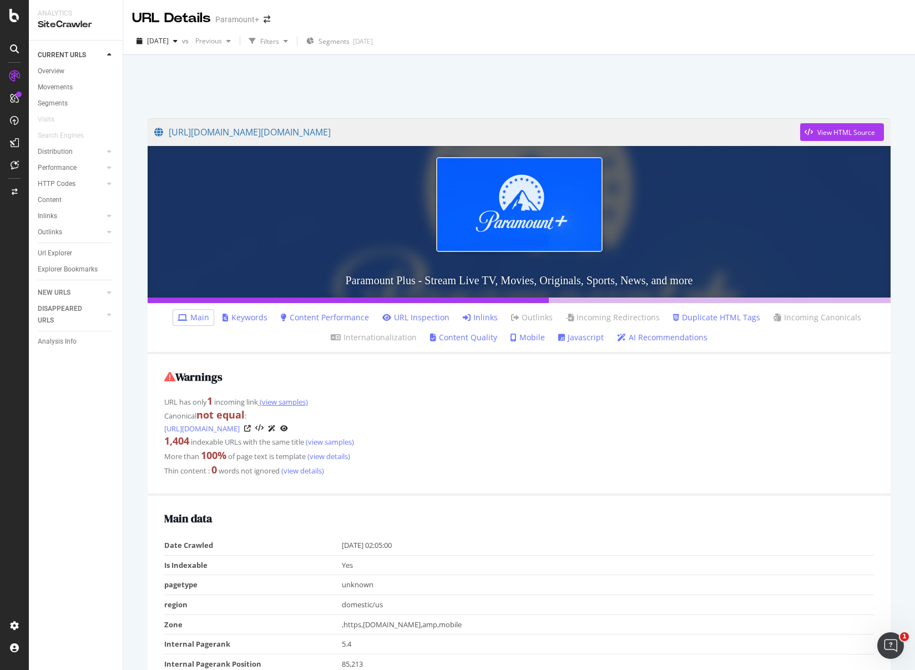
click at [281, 402] on link "(view samples)" at bounding box center [283, 402] width 50 height 10
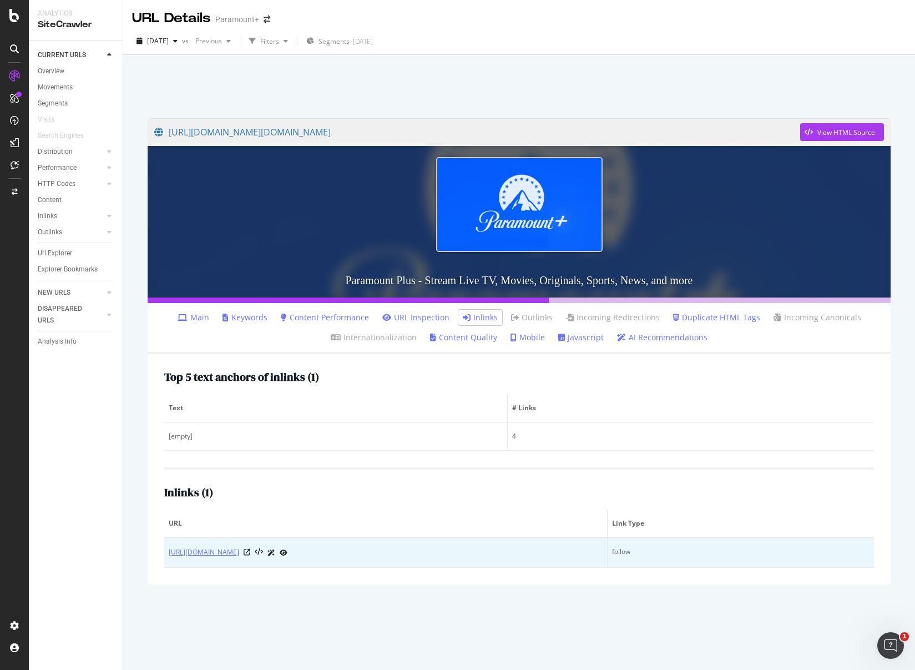
click at [239, 550] on link "[URL][DOMAIN_NAME]" at bounding box center [204, 552] width 70 height 11
click at [250, 552] on icon at bounding box center [247, 552] width 7 height 7
click at [239, 553] on link "[URL][DOMAIN_NAME]" at bounding box center [204, 552] width 70 height 11
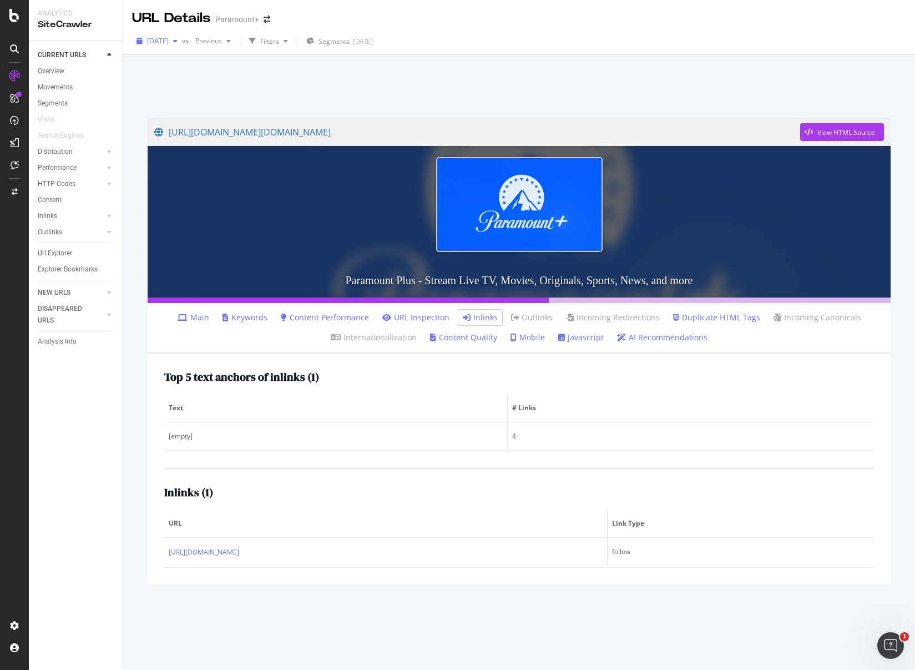
click at [169, 44] on span "[DATE]" at bounding box center [158, 40] width 22 height 9
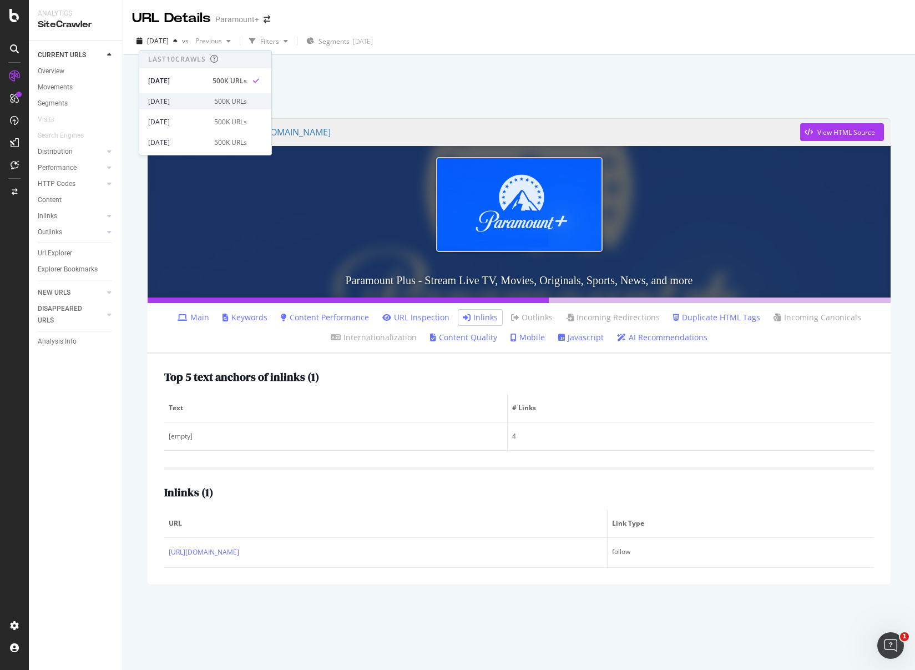
click at [179, 100] on div "2025 Sep. 8th" at bounding box center [177, 102] width 59 height 10
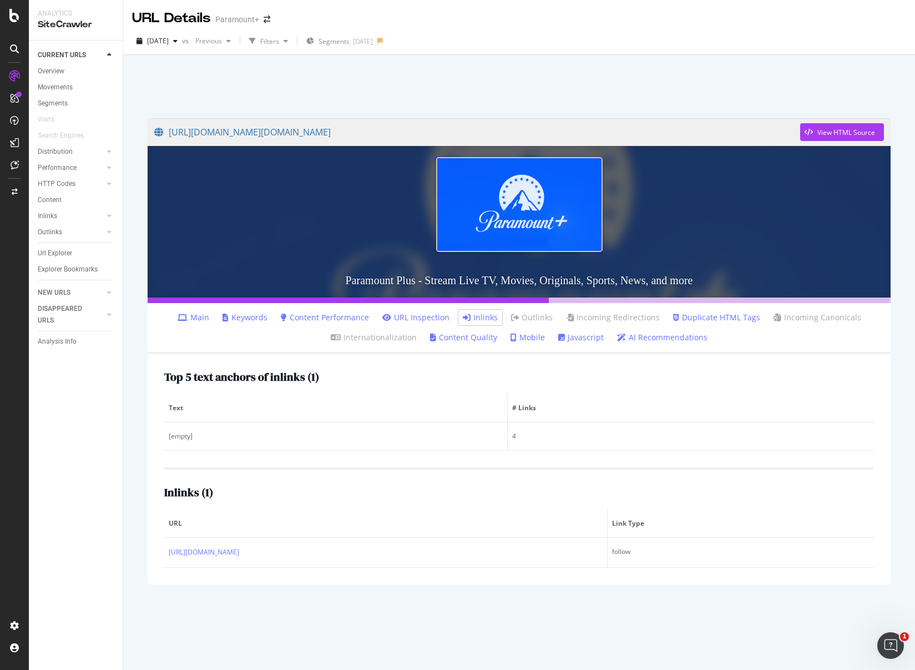
click at [203, 321] on link "Main" at bounding box center [194, 317] width 32 height 11
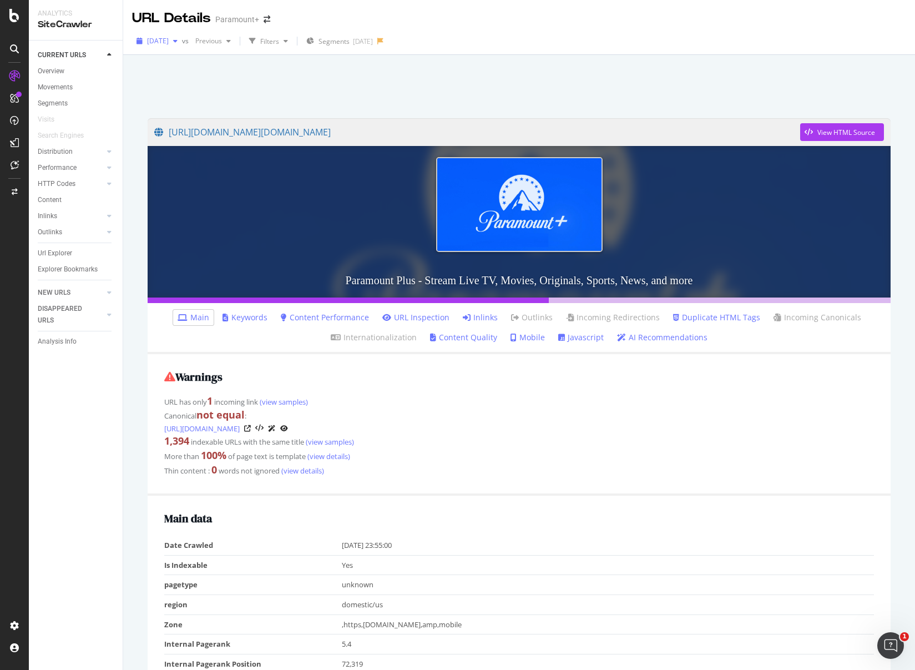
click at [152, 38] on span "2025 Sep. 8th" at bounding box center [158, 40] width 22 height 9
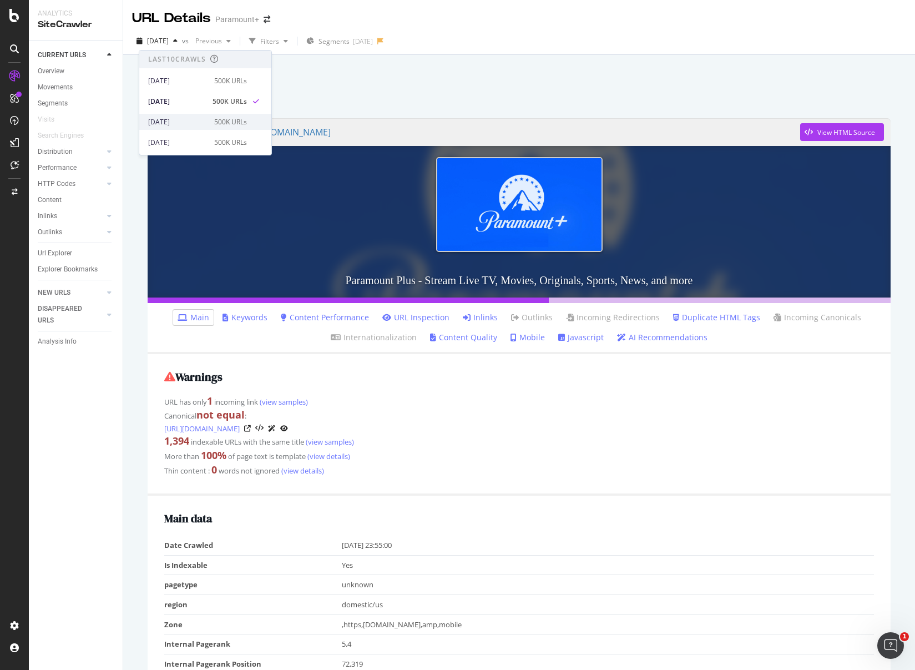
click at [176, 118] on div "2025 Sep. 1st" at bounding box center [177, 122] width 59 height 10
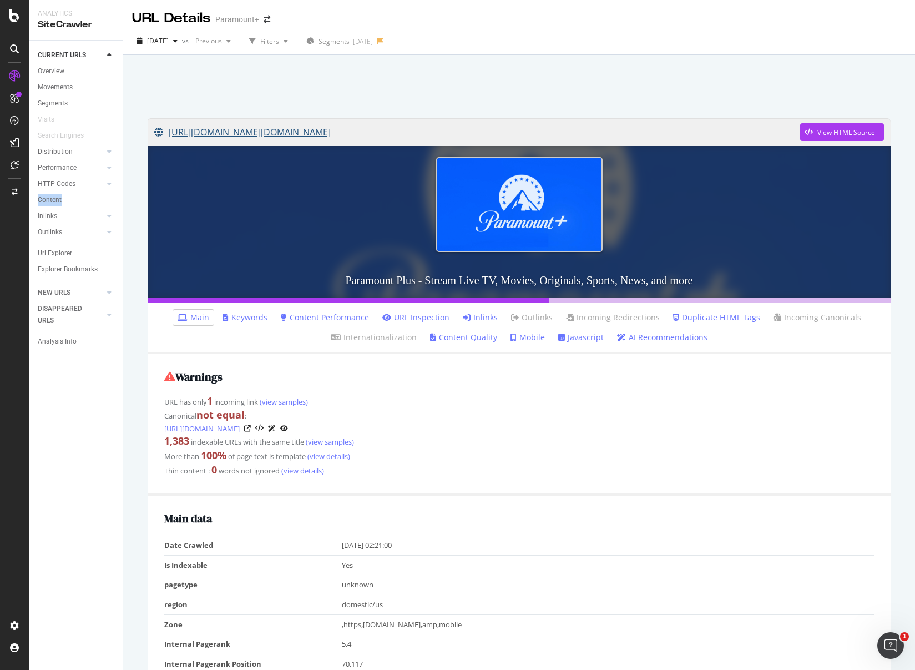
click at [682, 134] on link "https://link.us.paramountplus.com/a/key_live_gaBuUGxbvNDbATGkWLwbnbijqCarctmk/?…" at bounding box center [477, 132] width 646 height 28
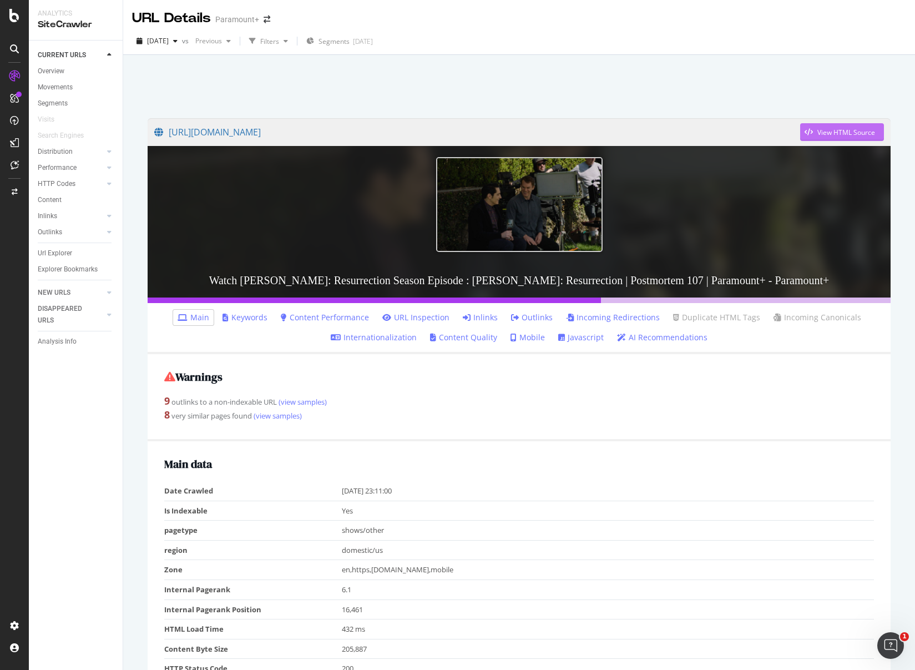
click at [817, 133] on div "View HTML Source" at bounding box center [846, 132] width 58 height 9
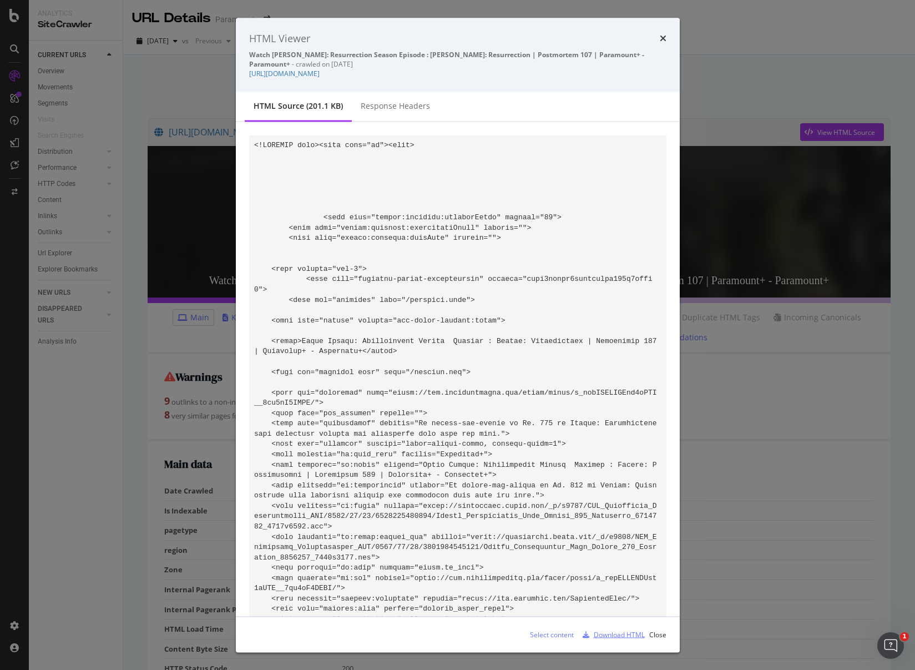
click at [597, 637] on div "Download HTML" at bounding box center [619, 633] width 51 height 9
drag, startPoint x: 665, startPoint y: 42, endPoint x: 653, endPoint y: 40, distance: 11.9
click at [665, 42] on icon "times" at bounding box center [663, 38] width 7 height 9
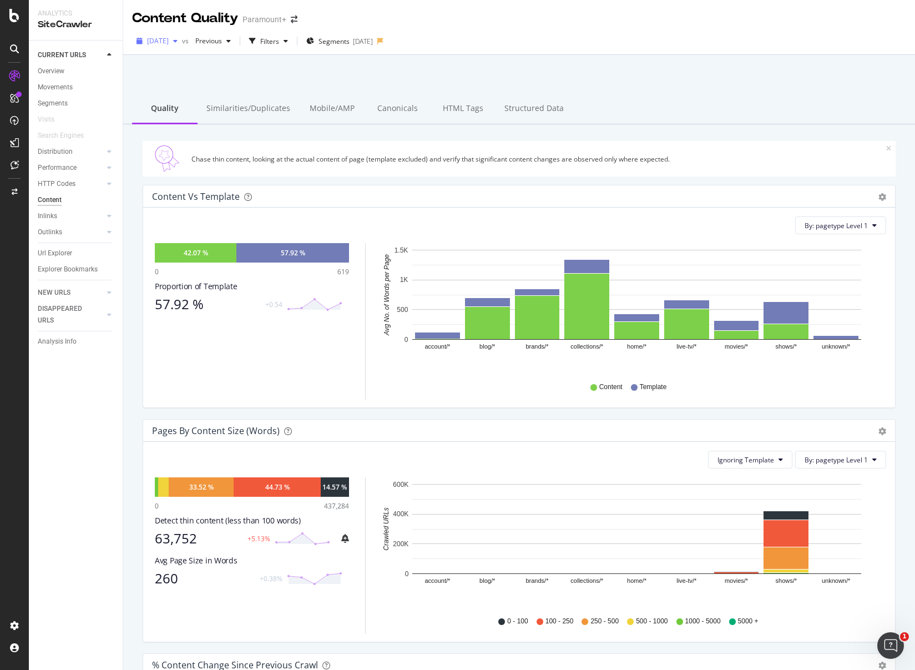
click at [166, 44] on span "[DATE]" at bounding box center [158, 40] width 22 height 9
click at [180, 79] on div "[DATE]" at bounding box center [177, 81] width 59 height 10
click at [168, 541] on div "65,466" at bounding box center [176, 539] width 42 height 16
click at [240, 108] on div "Similarities/Duplicates" at bounding box center [249, 109] width 102 height 31
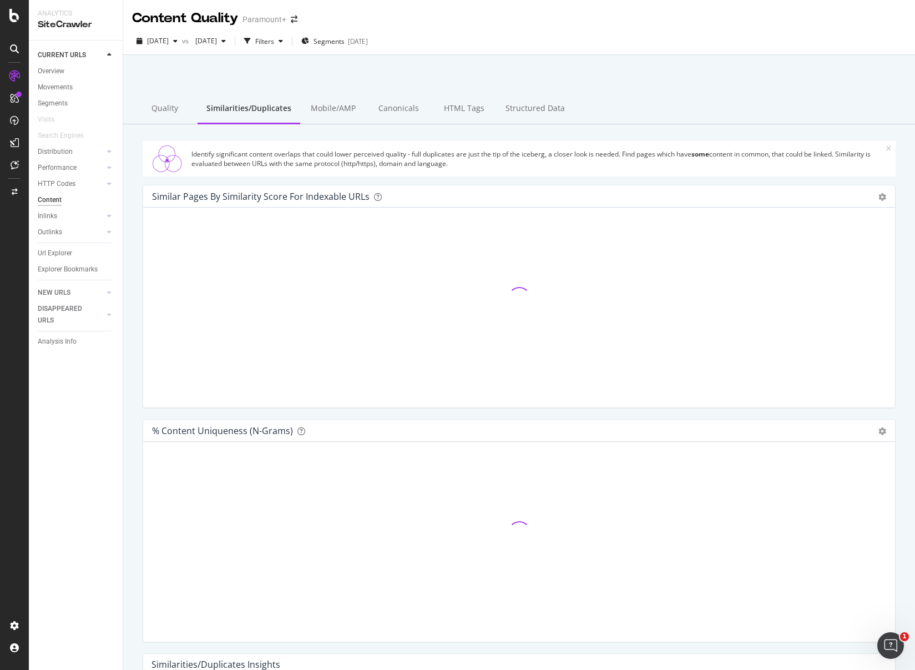
click at [158, 110] on div "Quality" at bounding box center [164, 109] width 65 height 31
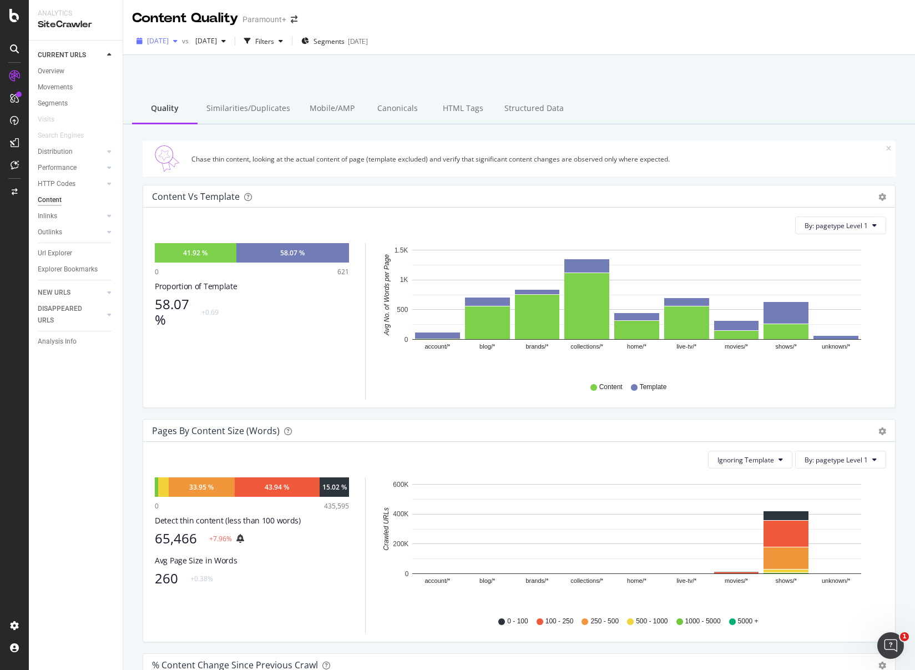
click at [166, 45] on span "2025 Sep. 15th" at bounding box center [158, 40] width 22 height 9
click at [177, 97] on div "2025 Sep. 8th" at bounding box center [177, 102] width 59 height 10
click at [163, 37] on span "2025 Sep. 8th" at bounding box center [158, 40] width 22 height 9
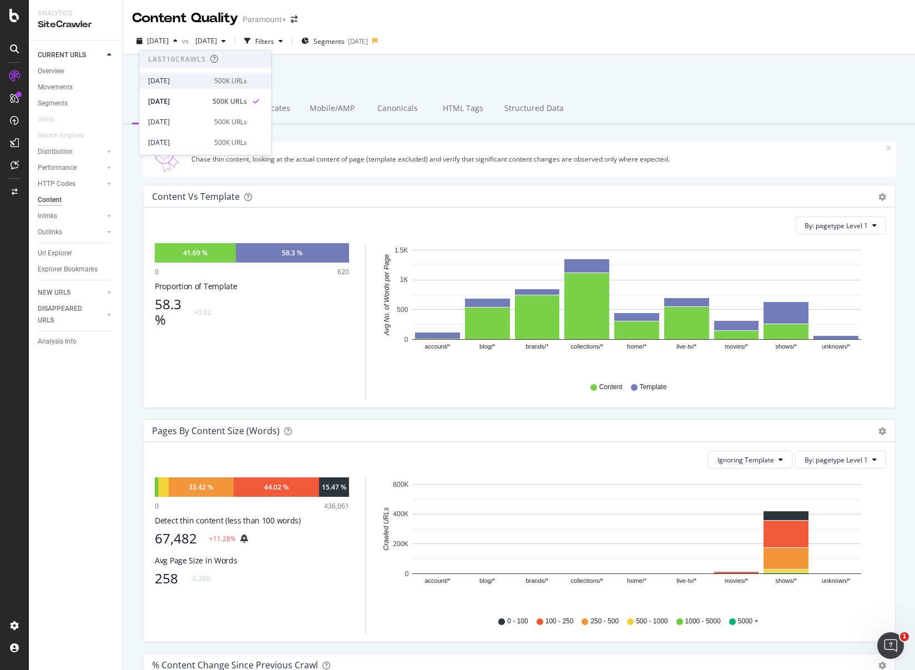
click at [179, 83] on div "2025 Sep. 15th" at bounding box center [177, 81] width 59 height 10
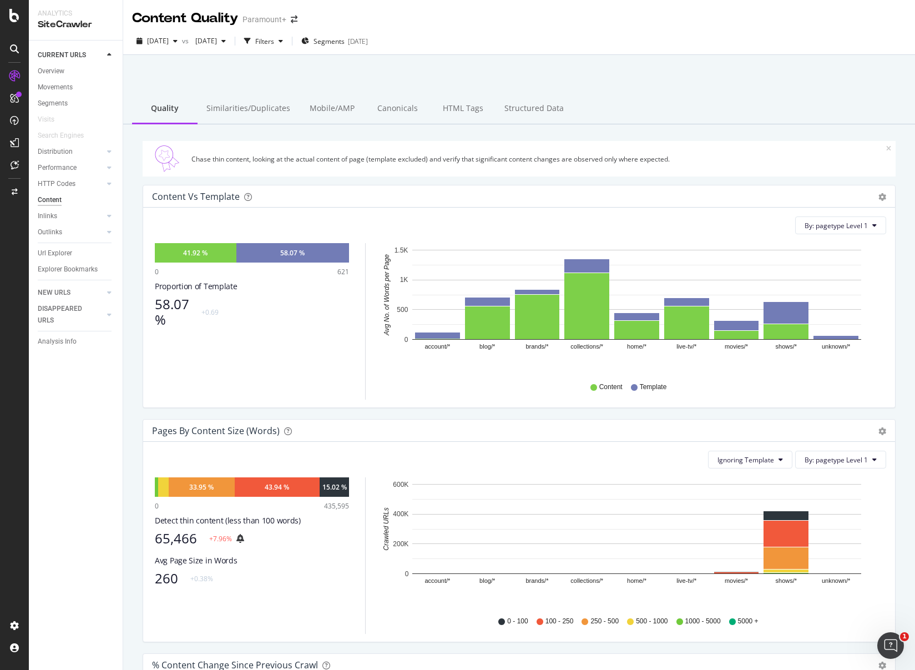
click at [272, 537] on div "65,466 +7.96%" at bounding box center [252, 539] width 194 height 16
click at [327, 535] on div "65,466 +7.96%" at bounding box center [252, 539] width 194 height 16
click at [66, 91] on div "Movements" at bounding box center [55, 88] width 35 height 12
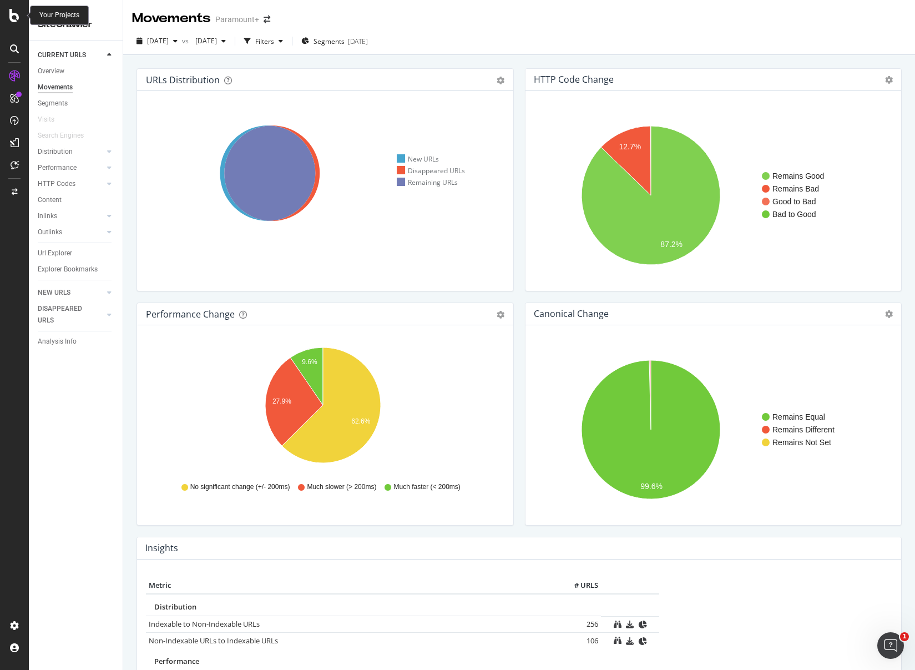
click at [13, 15] on icon at bounding box center [14, 15] width 10 height 13
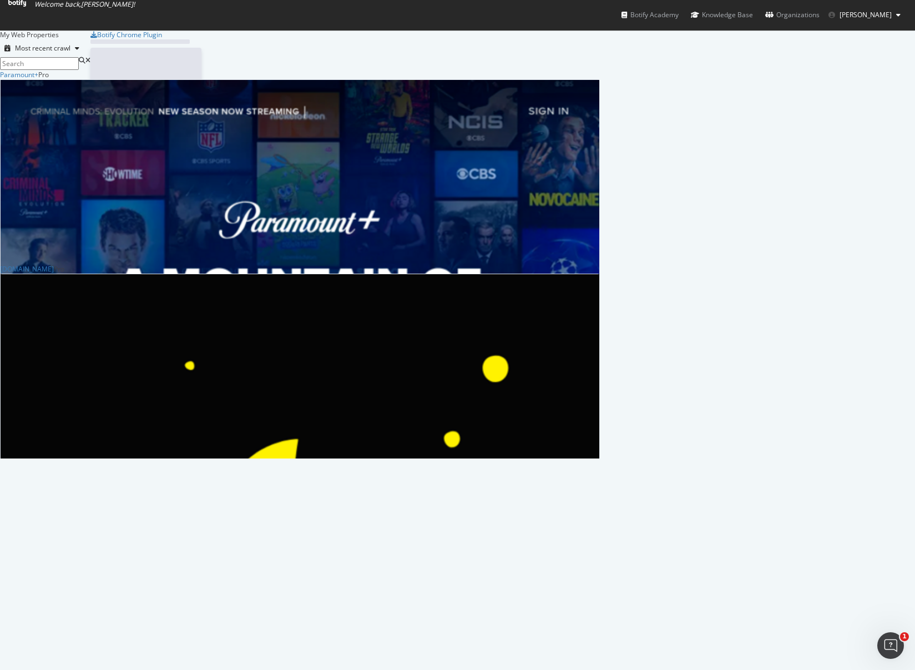
scroll to position [662, 899]
click at [38, 79] on div "Paramount+" at bounding box center [19, 74] width 38 height 9
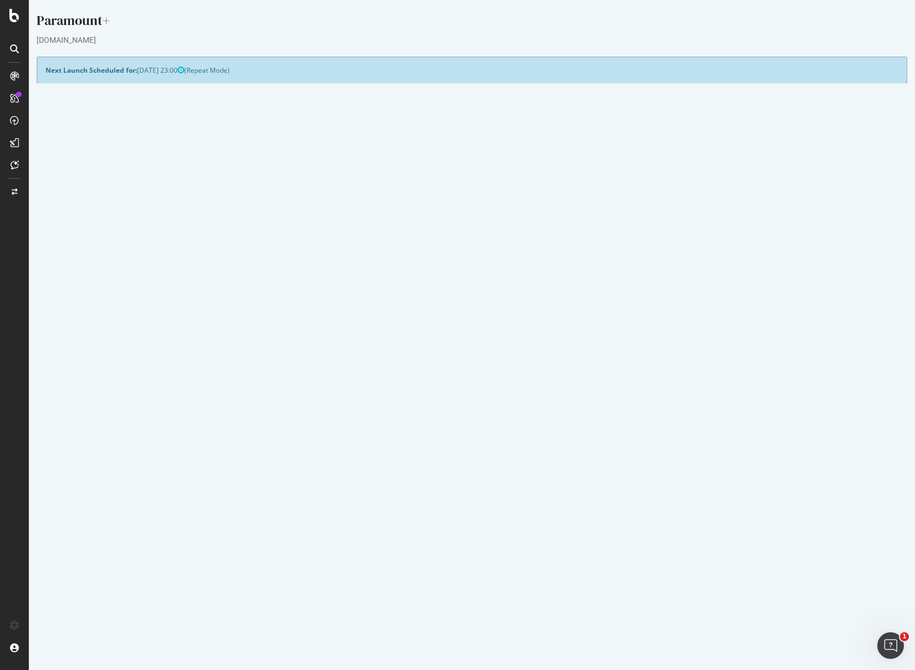
click at [77, 395] on link "2025 Sep. 15th report" at bounding box center [75, 390] width 43 height 9
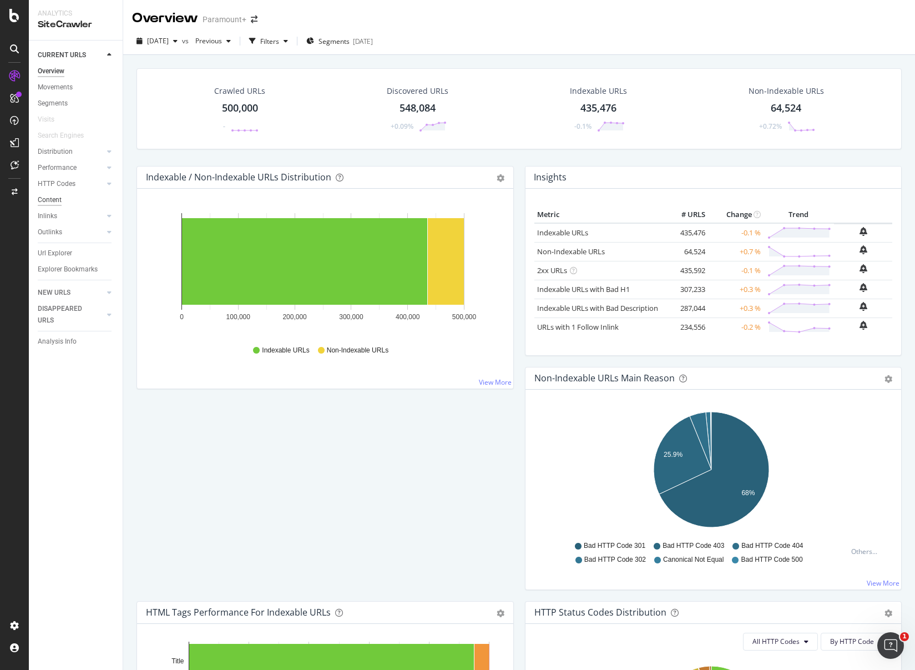
click at [50, 200] on div "Content" at bounding box center [50, 200] width 24 height 12
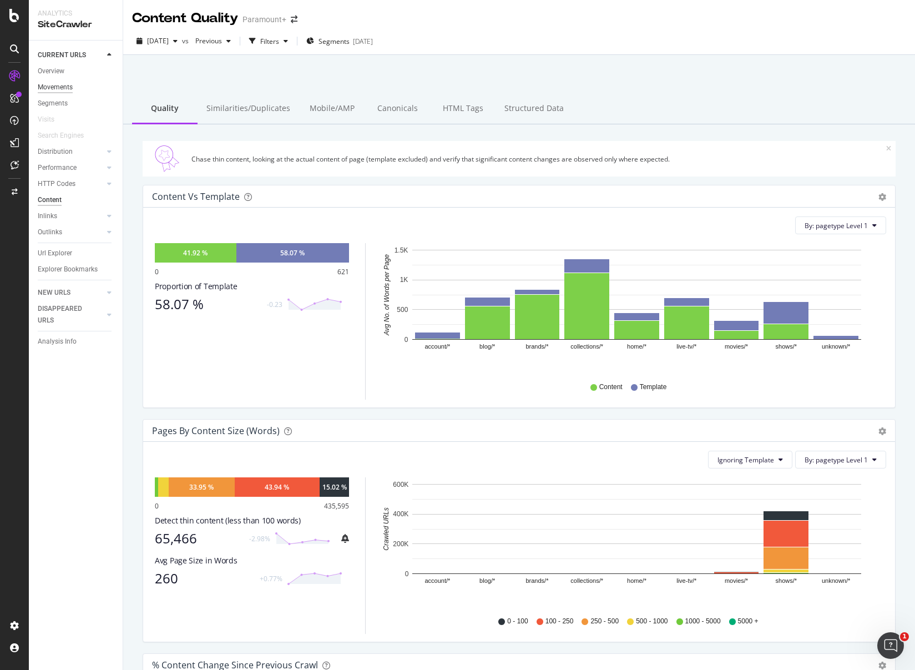
click at [59, 92] on div "Movements" at bounding box center [55, 88] width 35 height 12
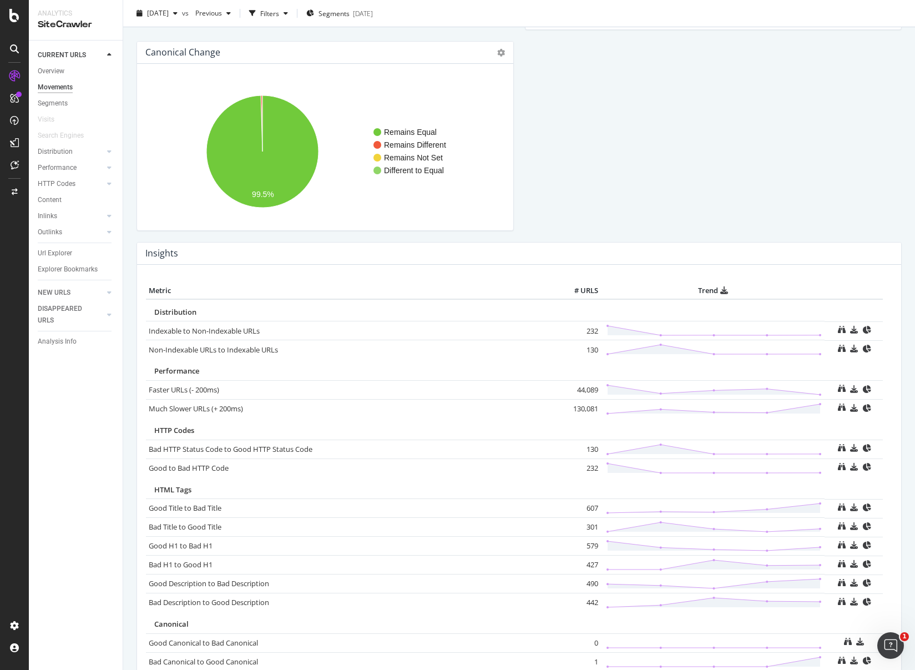
scroll to position [476, 0]
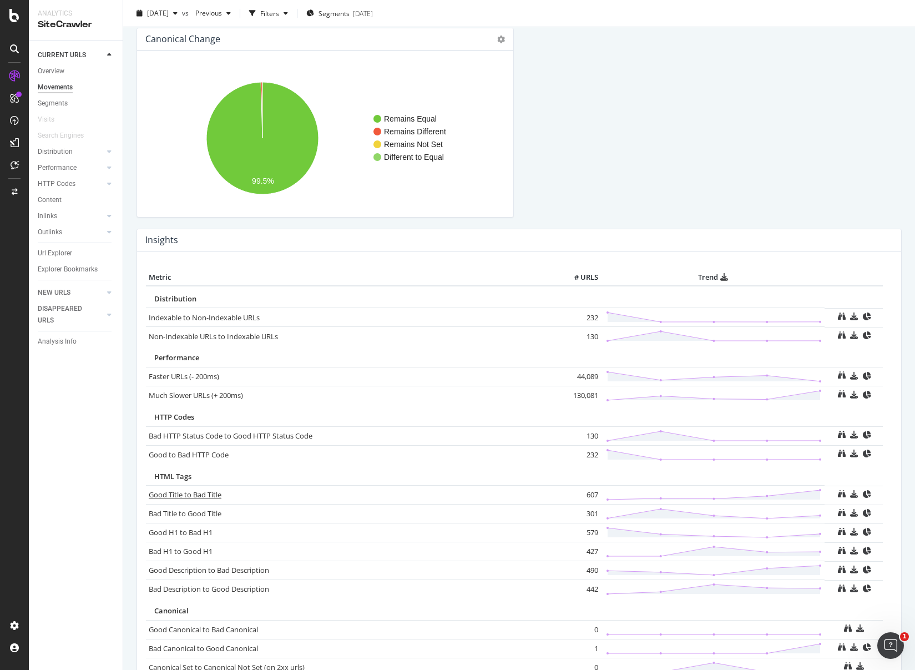
click at [192, 496] on link "Good Title to Bad Title" at bounding box center [185, 494] width 73 height 10
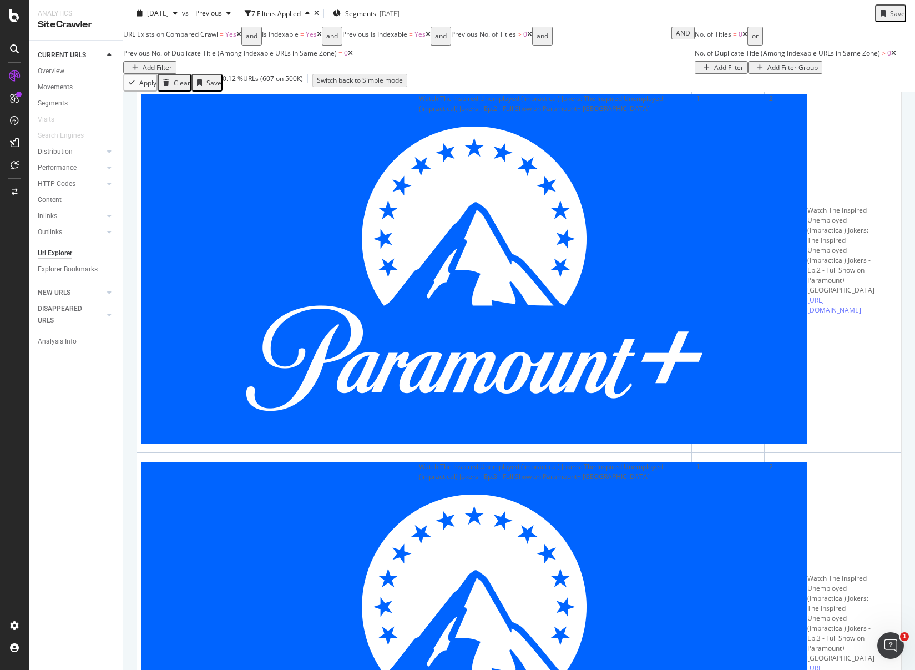
scroll to position [2822, 0]
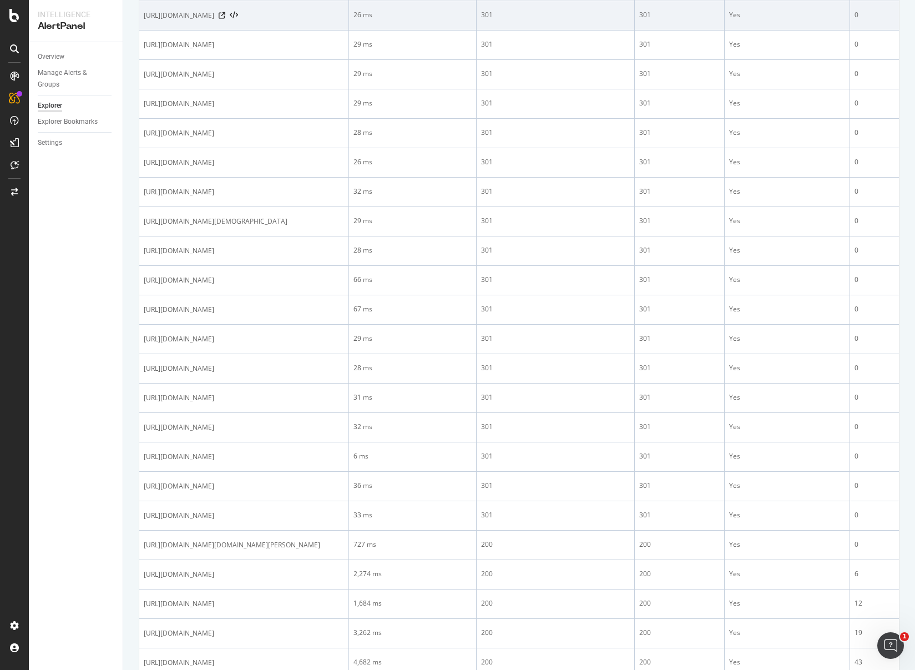
scroll to position [328, 0]
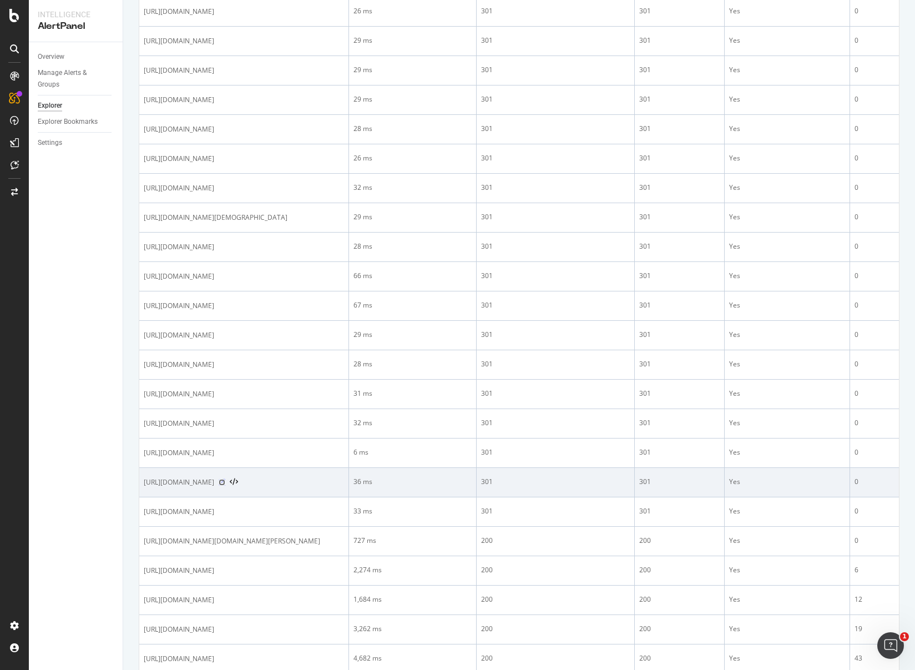
click at [225, 486] on icon at bounding box center [222, 482] width 7 height 7
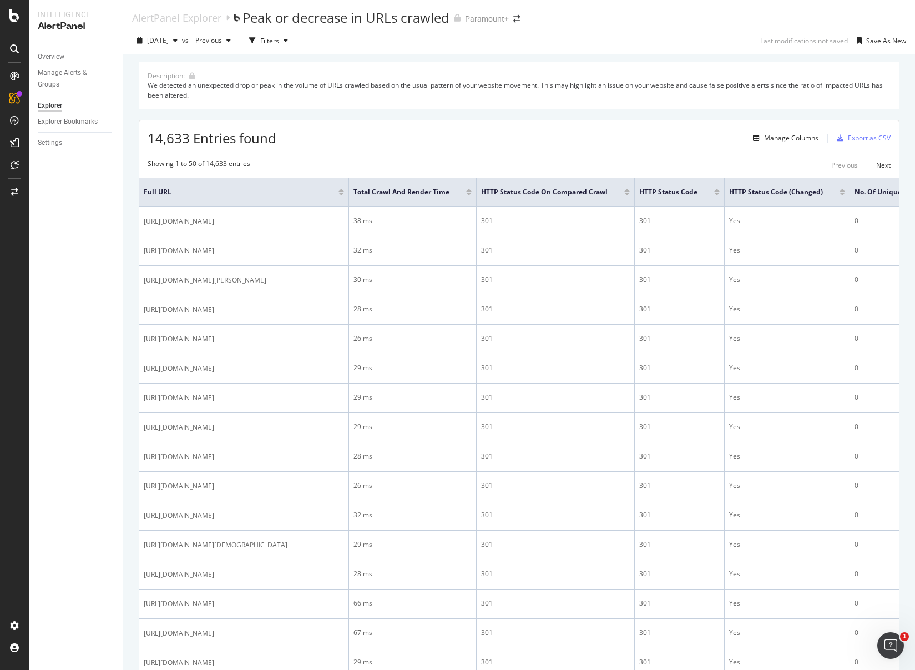
scroll to position [0, 0]
click at [630, 195] on div at bounding box center [627, 194] width 6 height 3
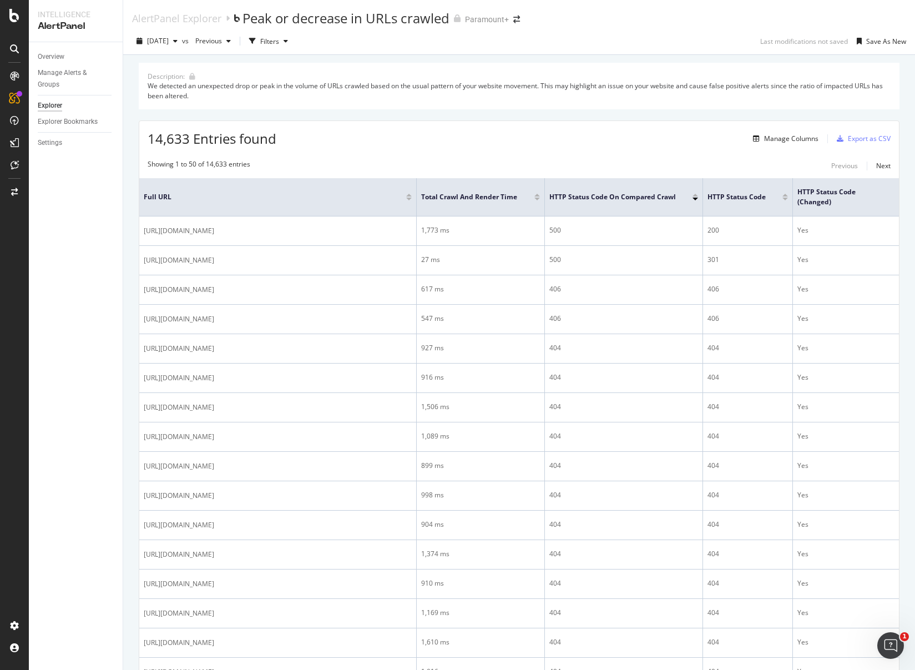
click at [695, 195] on div at bounding box center [696, 195] width 6 height 3
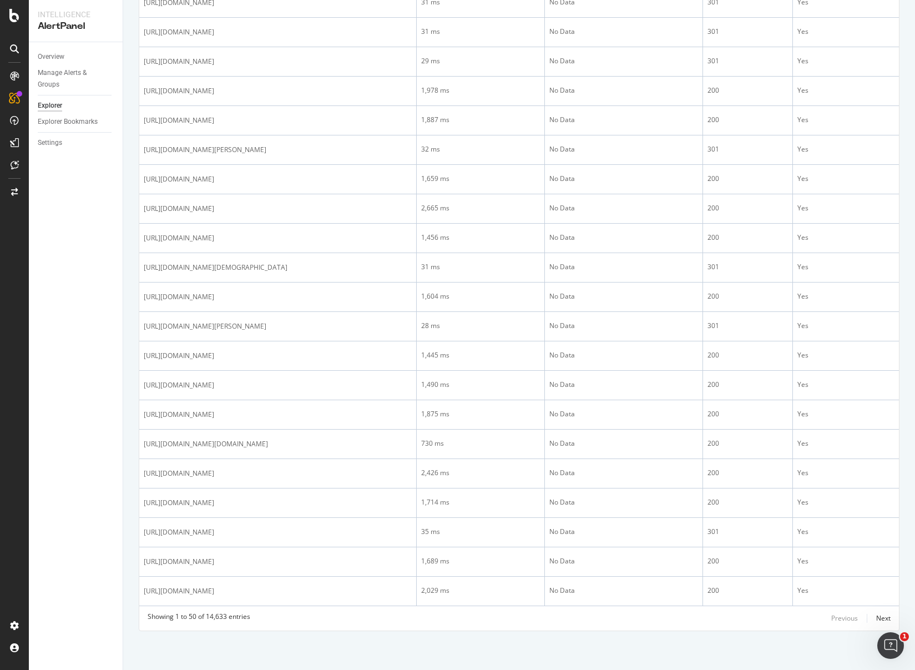
scroll to position [1434, 0]
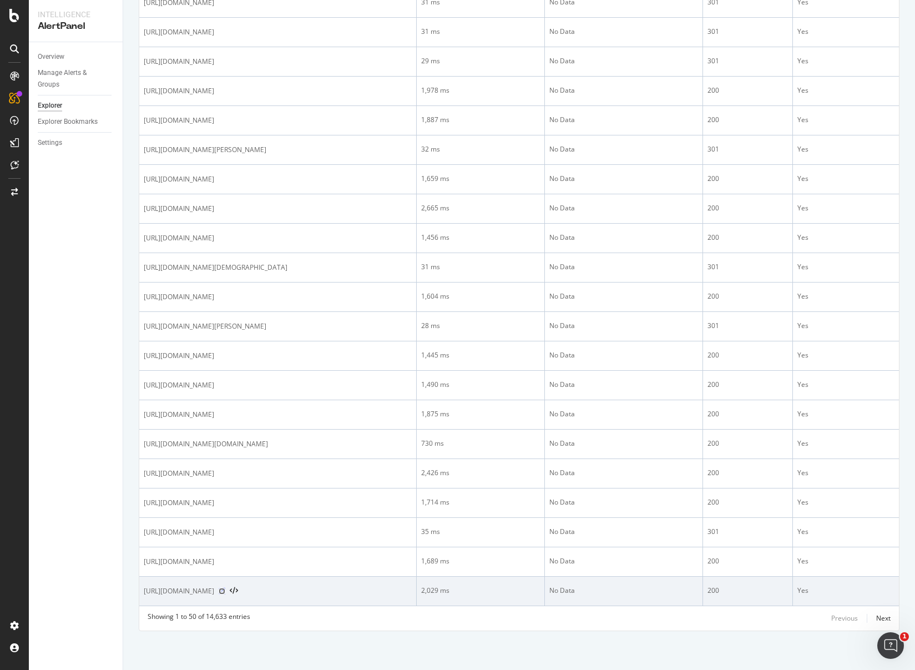
click at [225, 588] on icon at bounding box center [222, 591] width 7 height 7
